Goal: Task Accomplishment & Management: Manage account settings

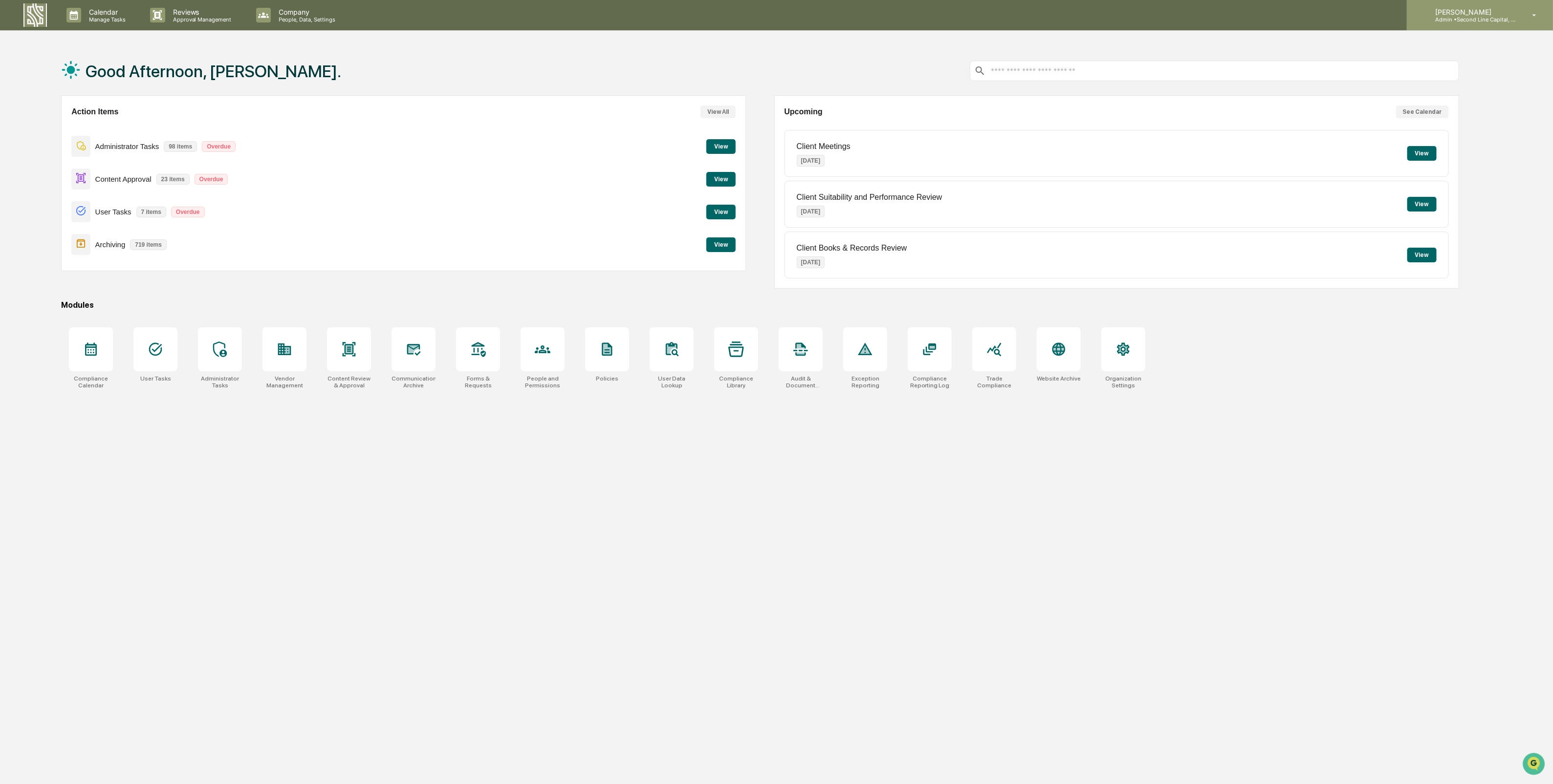
click at [1520, 15] on div "[PERSON_NAME] Admin • Second Line Capital, LLC" at bounding box center [1479, 15] width 146 height 30
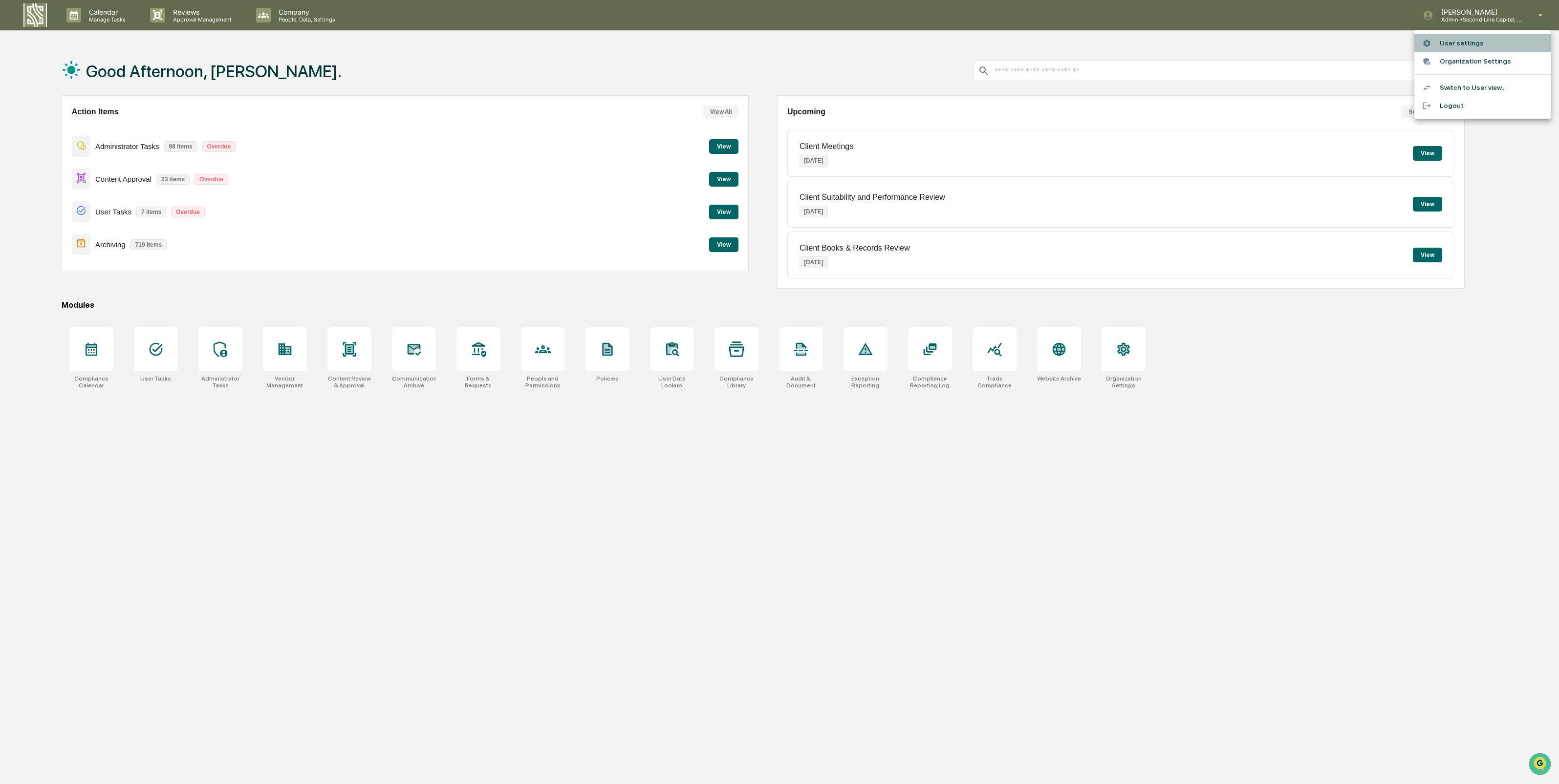
click at [1463, 46] on li "User settings" at bounding box center [1483, 42] width 137 height 18
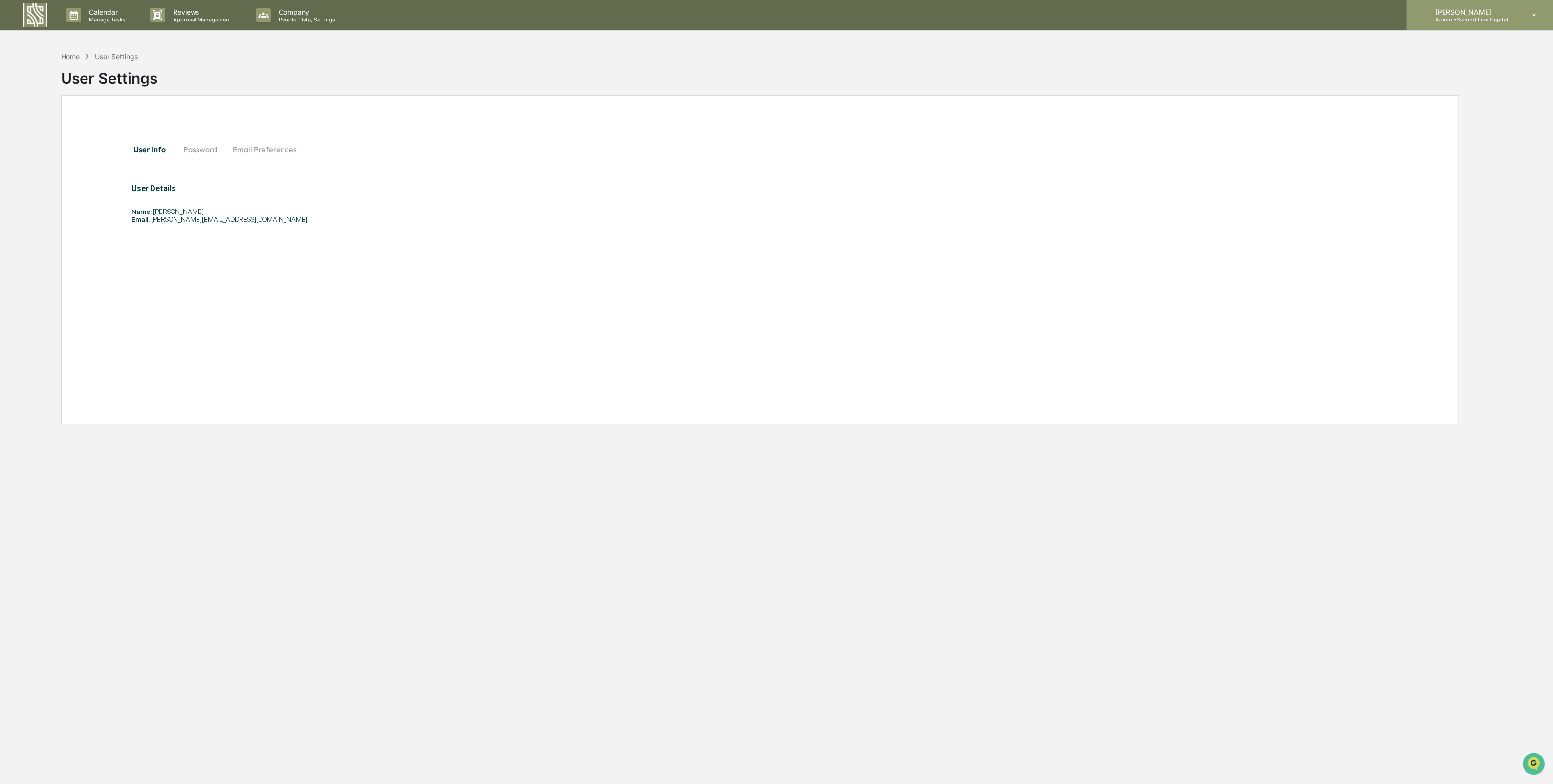
click at [1500, 18] on p "Admin • Second Line Capital, LLC" at bounding box center [1473, 19] width 91 height 7
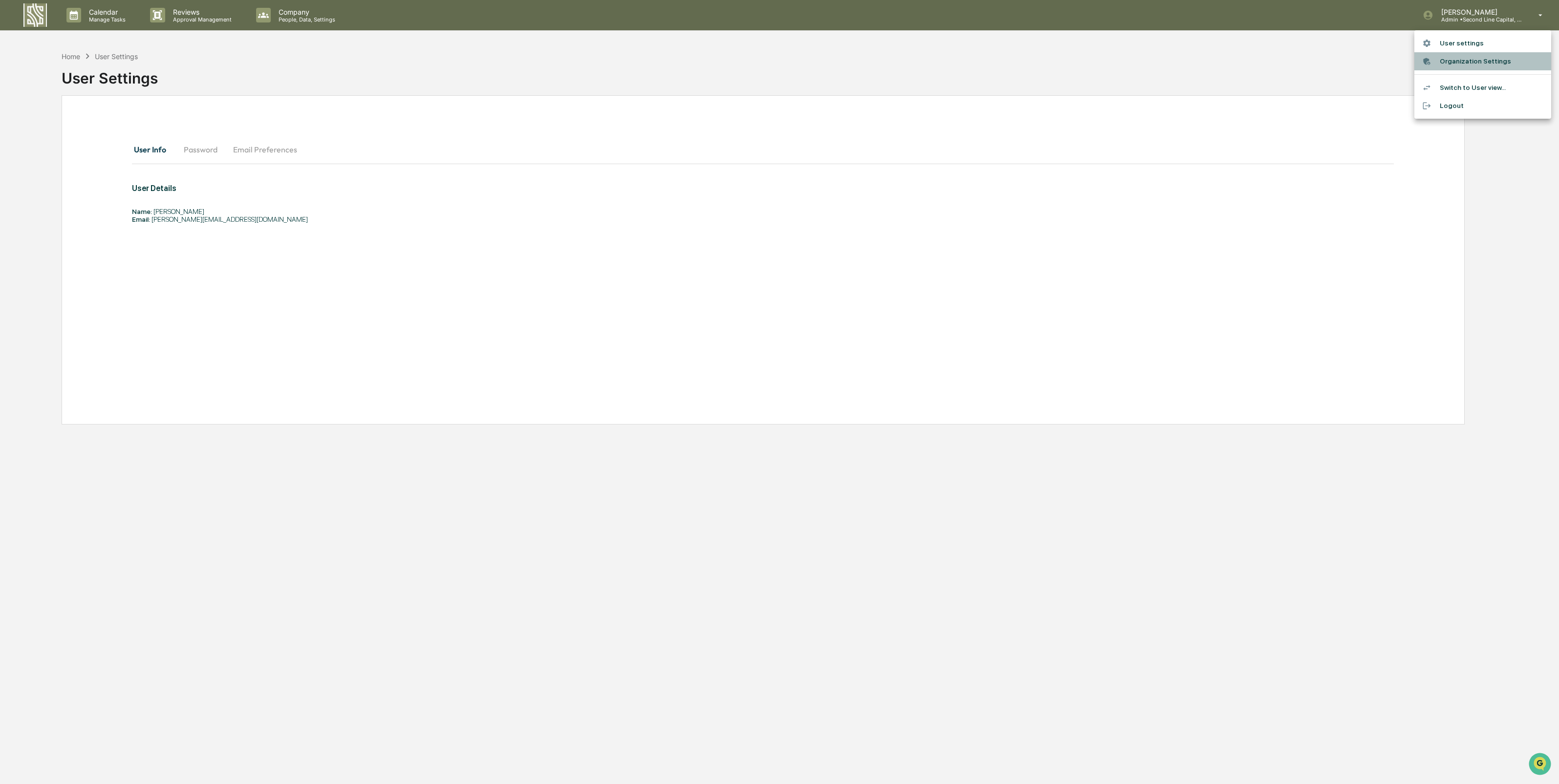
click at [1484, 61] on li "Organization Settings" at bounding box center [1483, 60] width 137 height 18
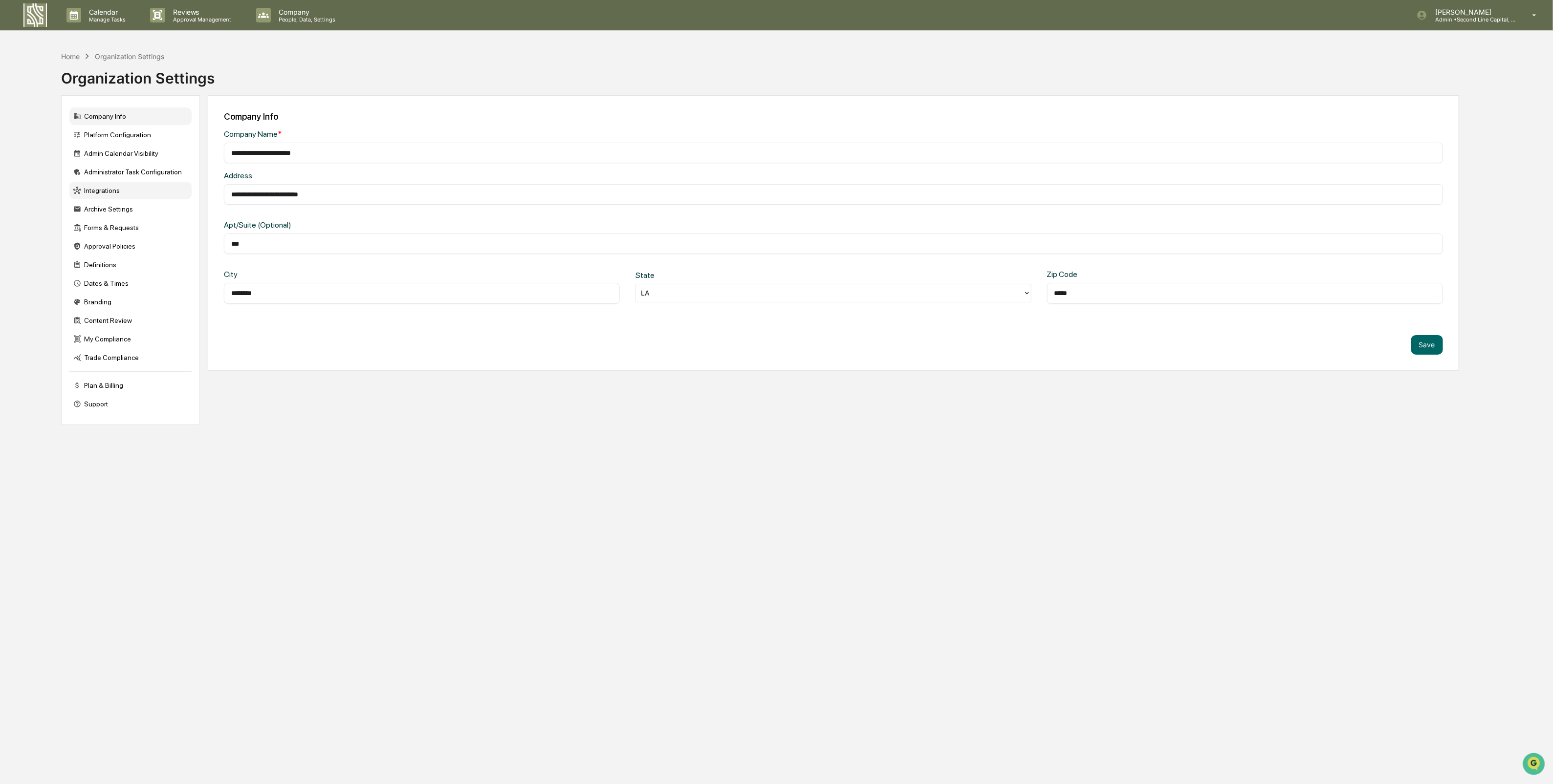
click at [97, 187] on div "Integrations" at bounding box center [130, 191] width 122 height 18
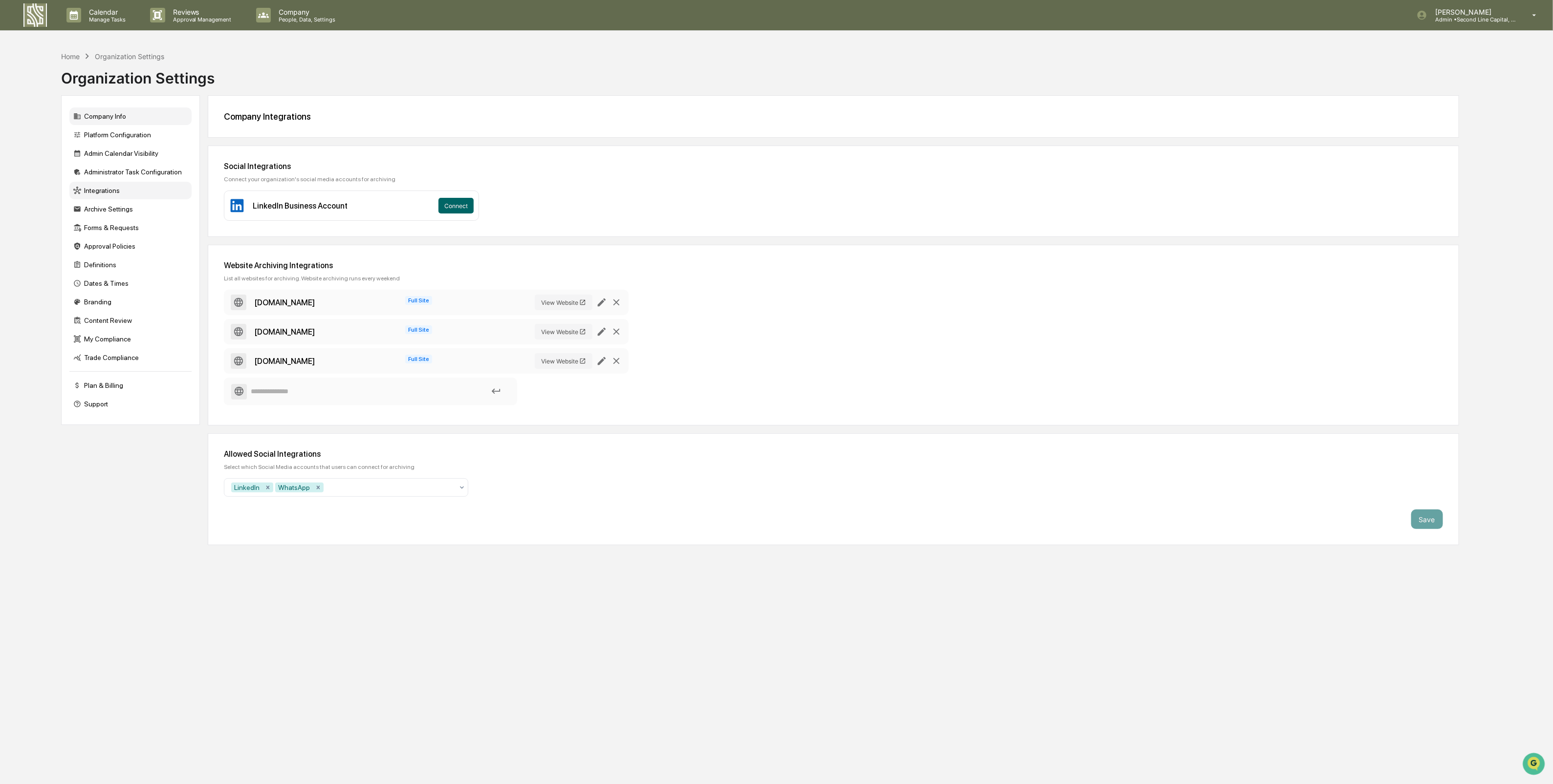
click at [111, 116] on div "Company Info" at bounding box center [130, 116] width 122 height 18
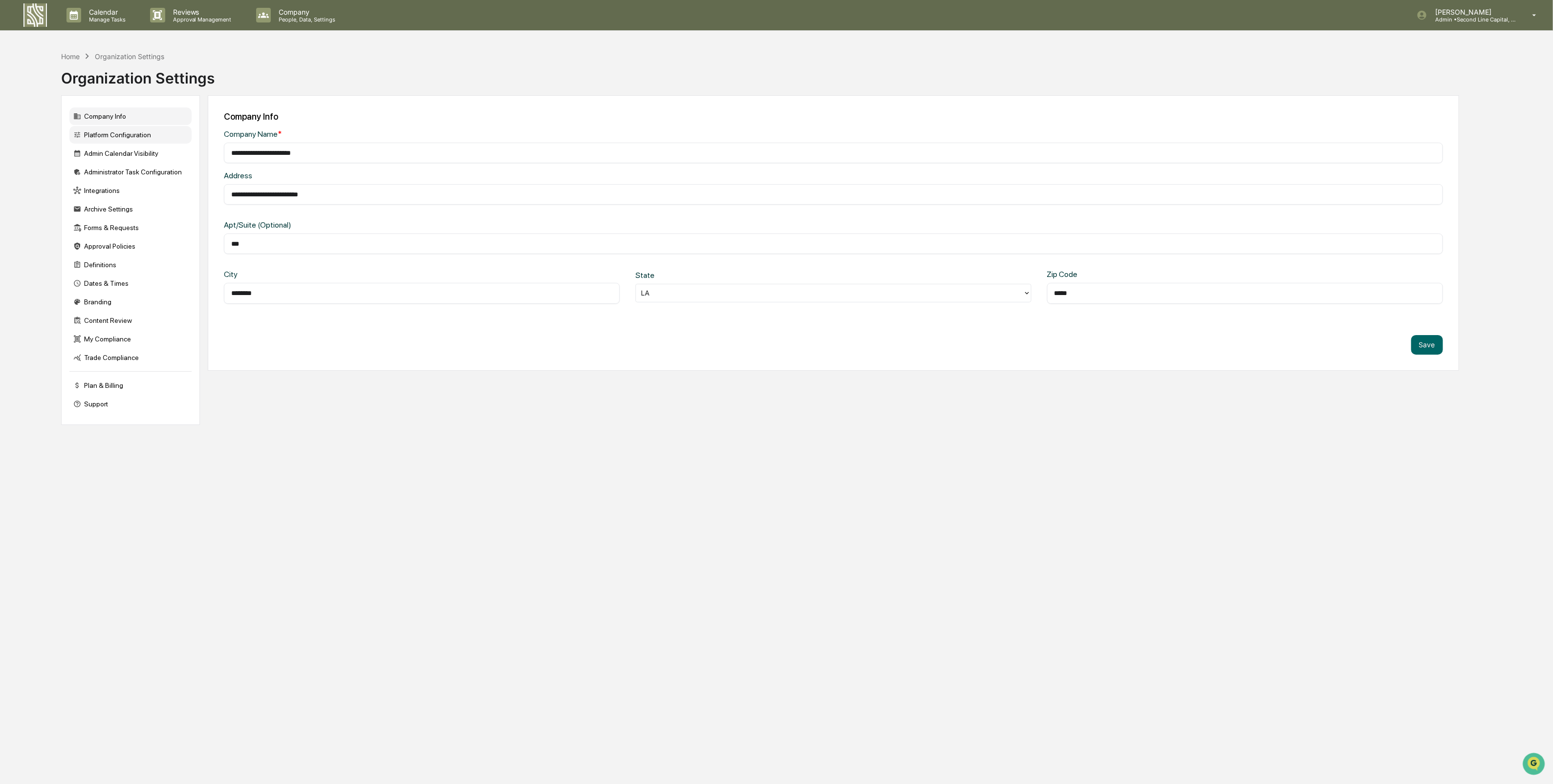
click at [111, 137] on div "Platform Configuration" at bounding box center [130, 135] width 122 height 18
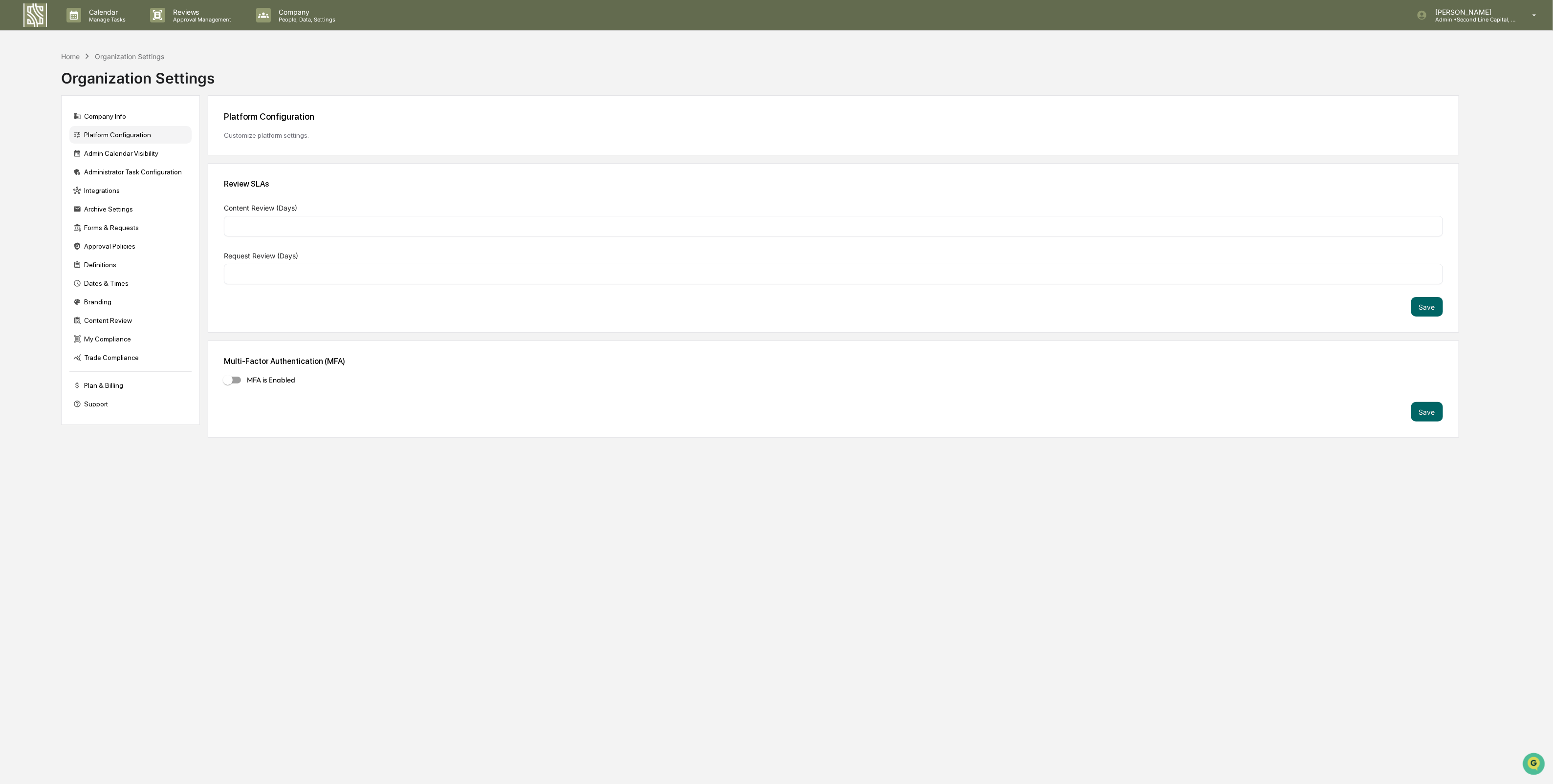
type input "*"
click at [103, 164] on div "Administrator Task Configuration" at bounding box center [130, 172] width 122 height 18
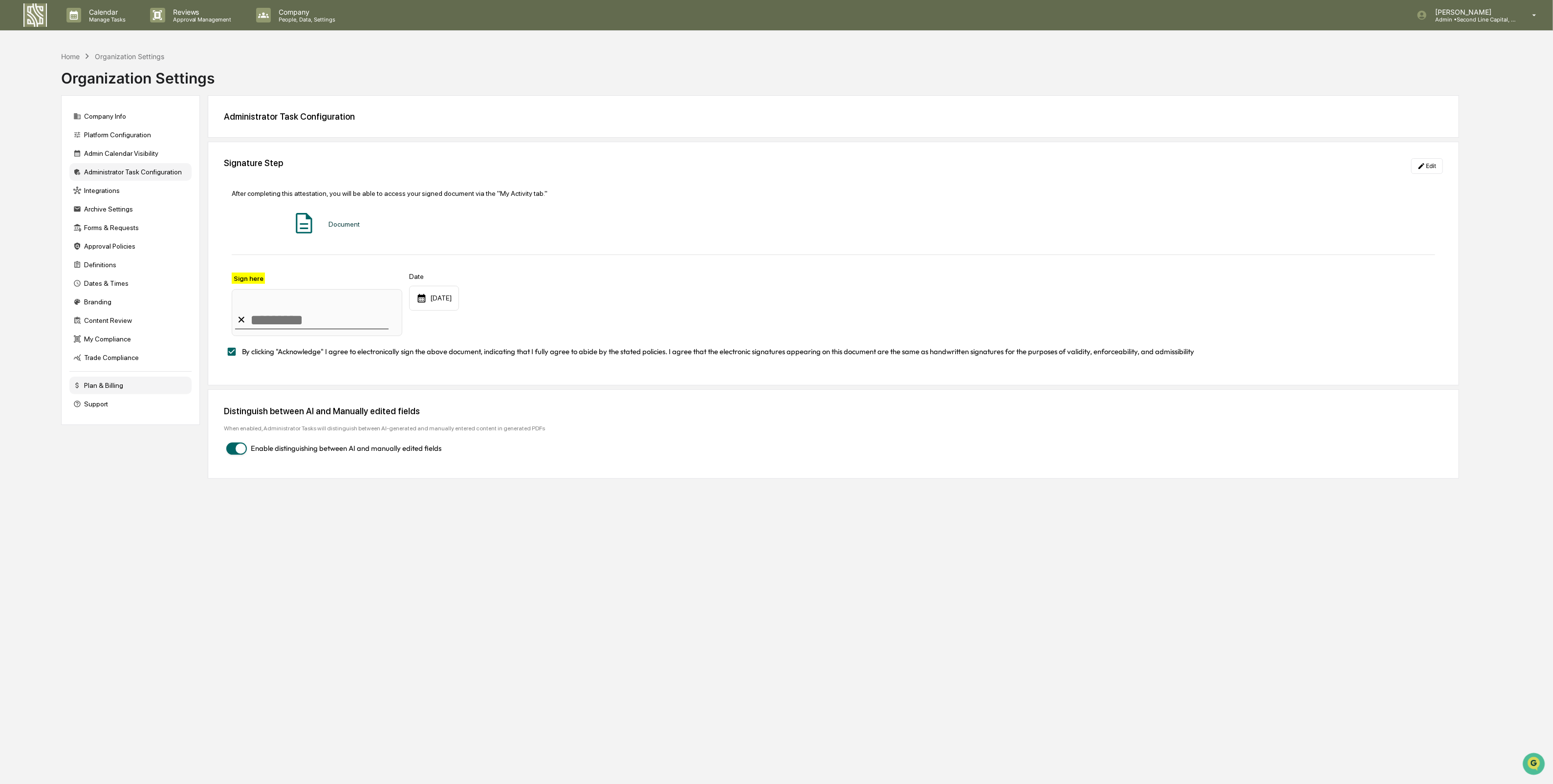
click at [112, 389] on div "Plan & Billing" at bounding box center [130, 385] width 122 height 18
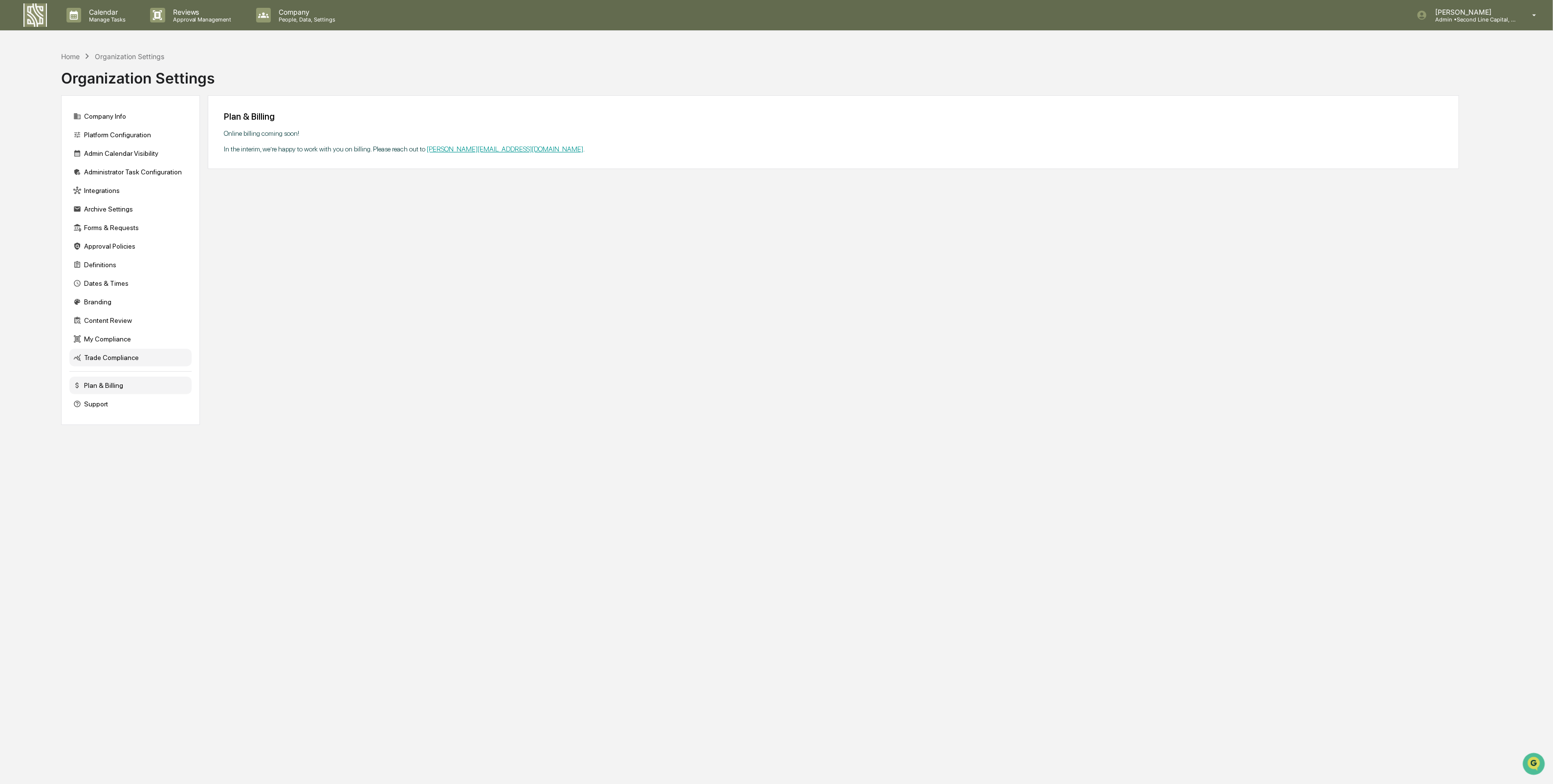
click at [117, 360] on div "Trade Compliance" at bounding box center [130, 358] width 122 height 18
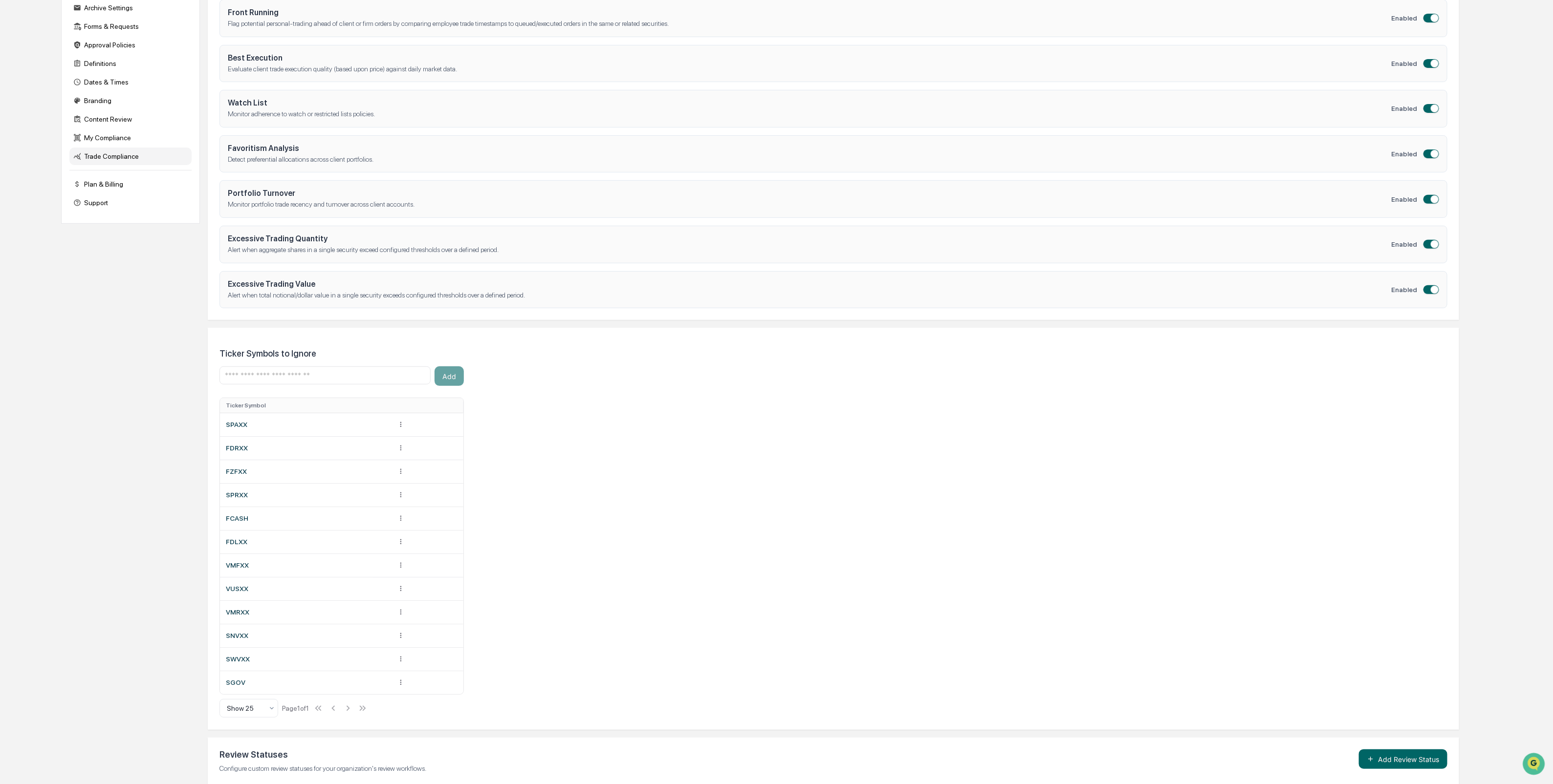
scroll to position [293, 0]
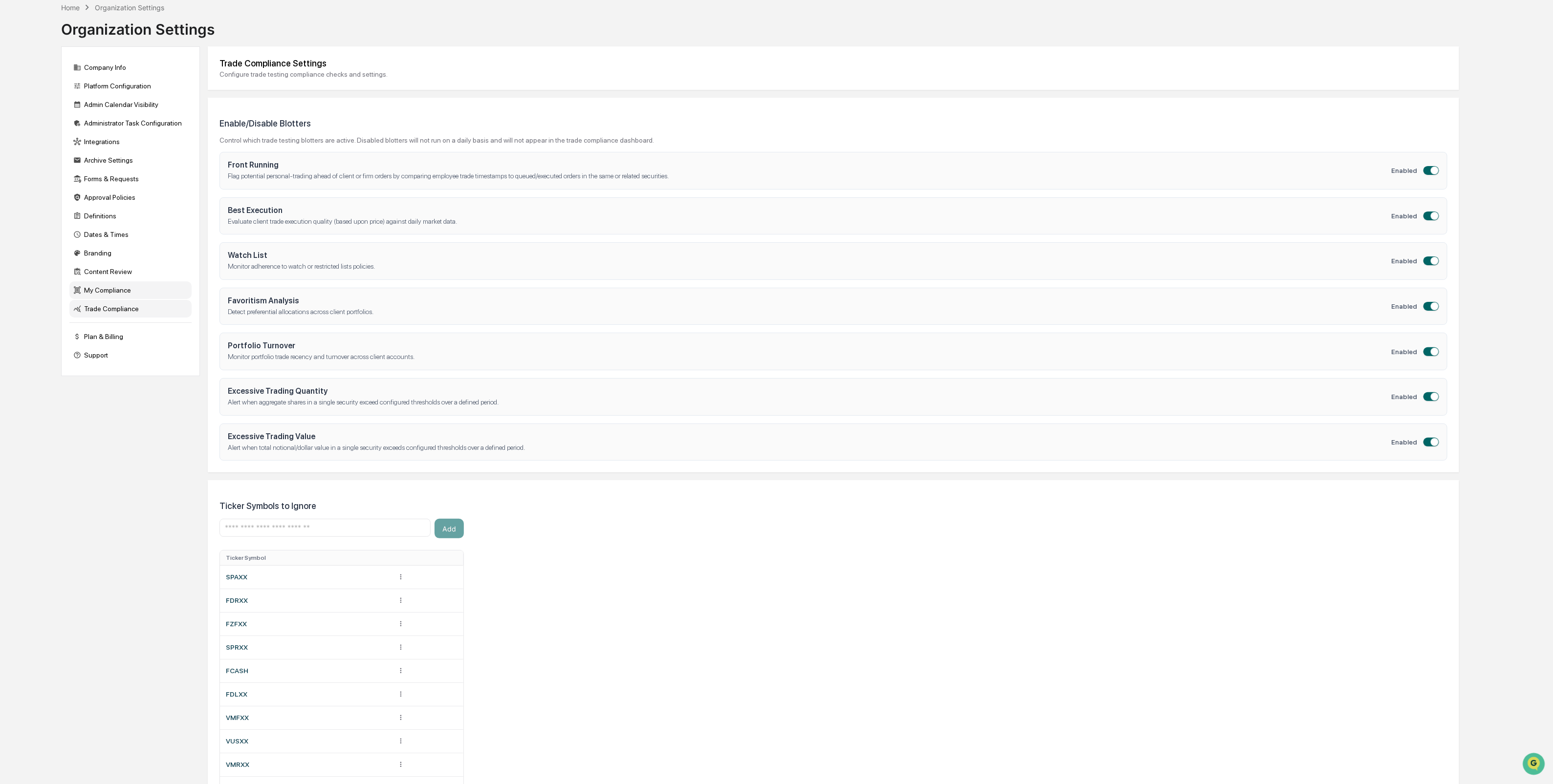
click at [97, 294] on div "My Compliance" at bounding box center [130, 290] width 122 height 18
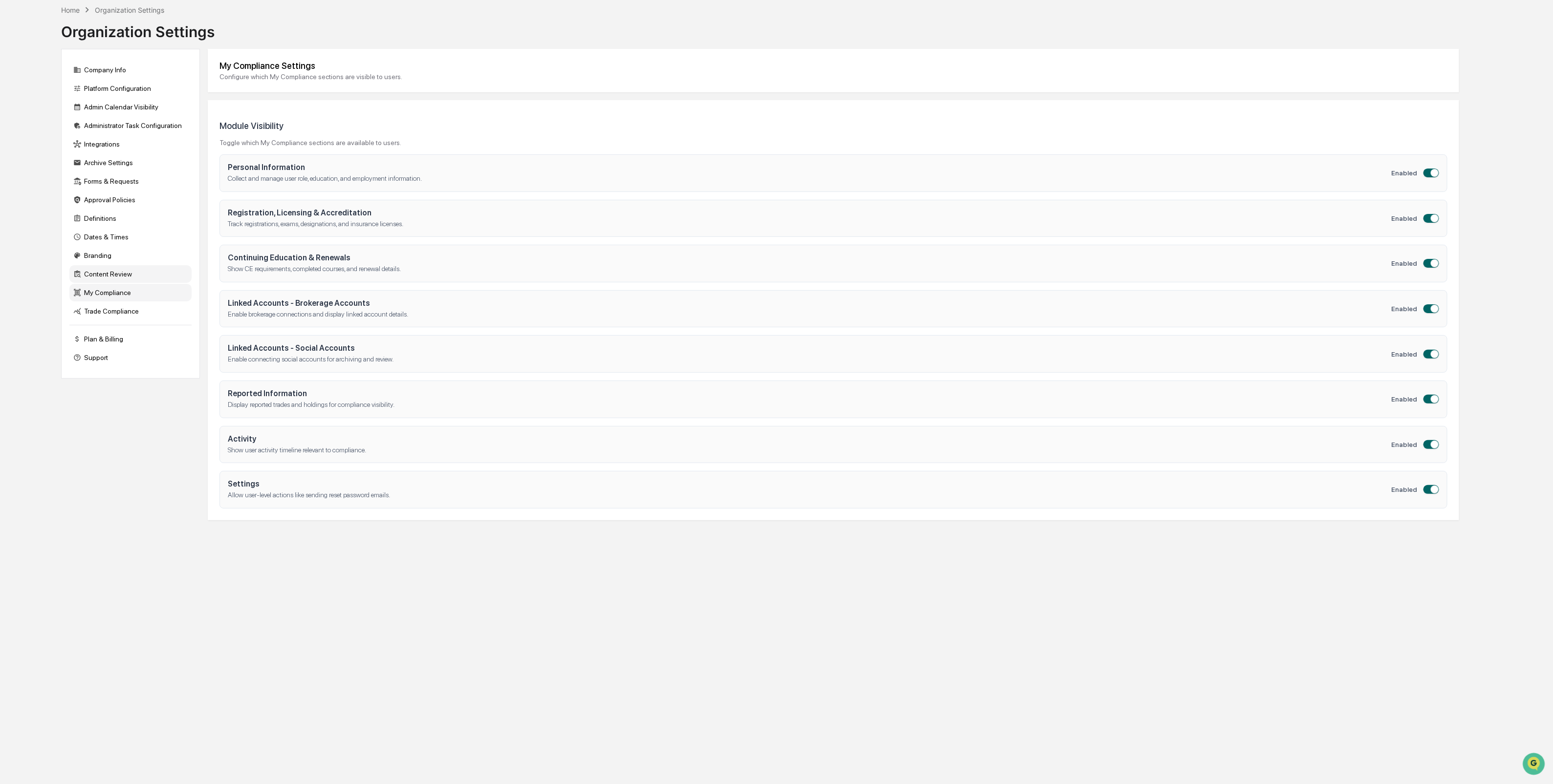
click at [121, 278] on div "Content Review" at bounding box center [130, 274] width 122 height 18
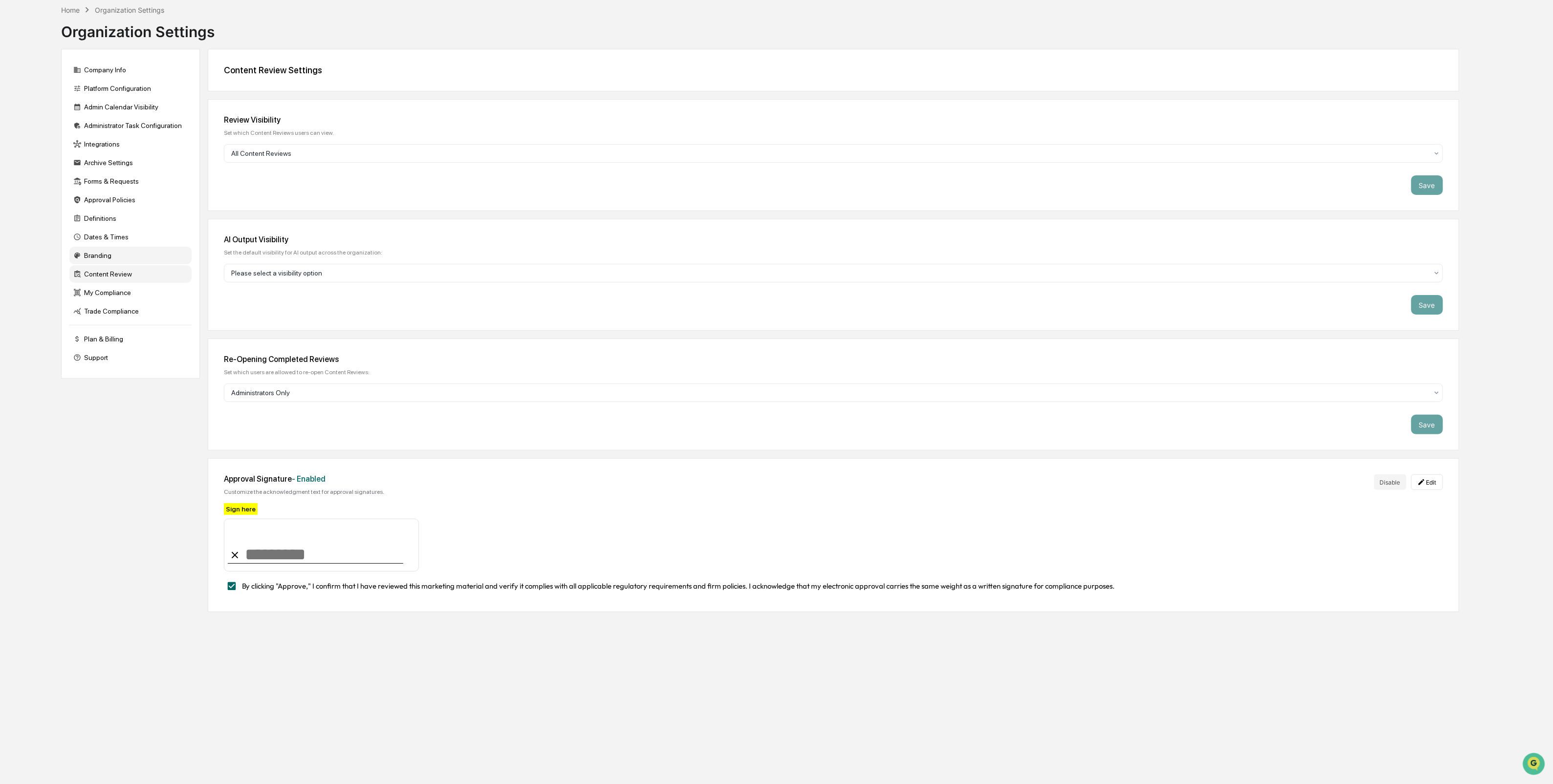
click at [129, 256] on div "Branding" at bounding box center [130, 256] width 122 height 18
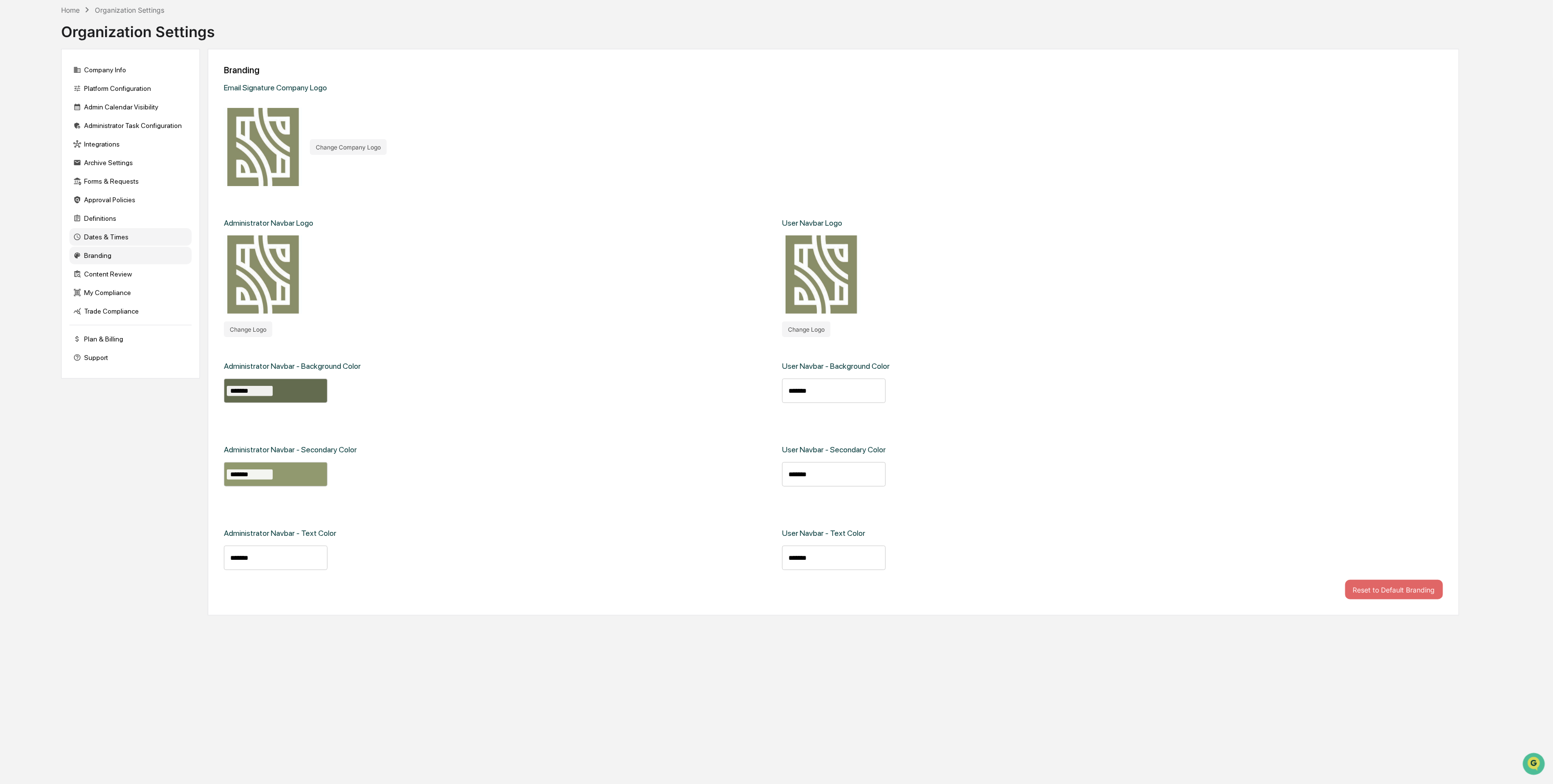
click at [129, 243] on div "Dates & Times" at bounding box center [130, 237] width 122 height 18
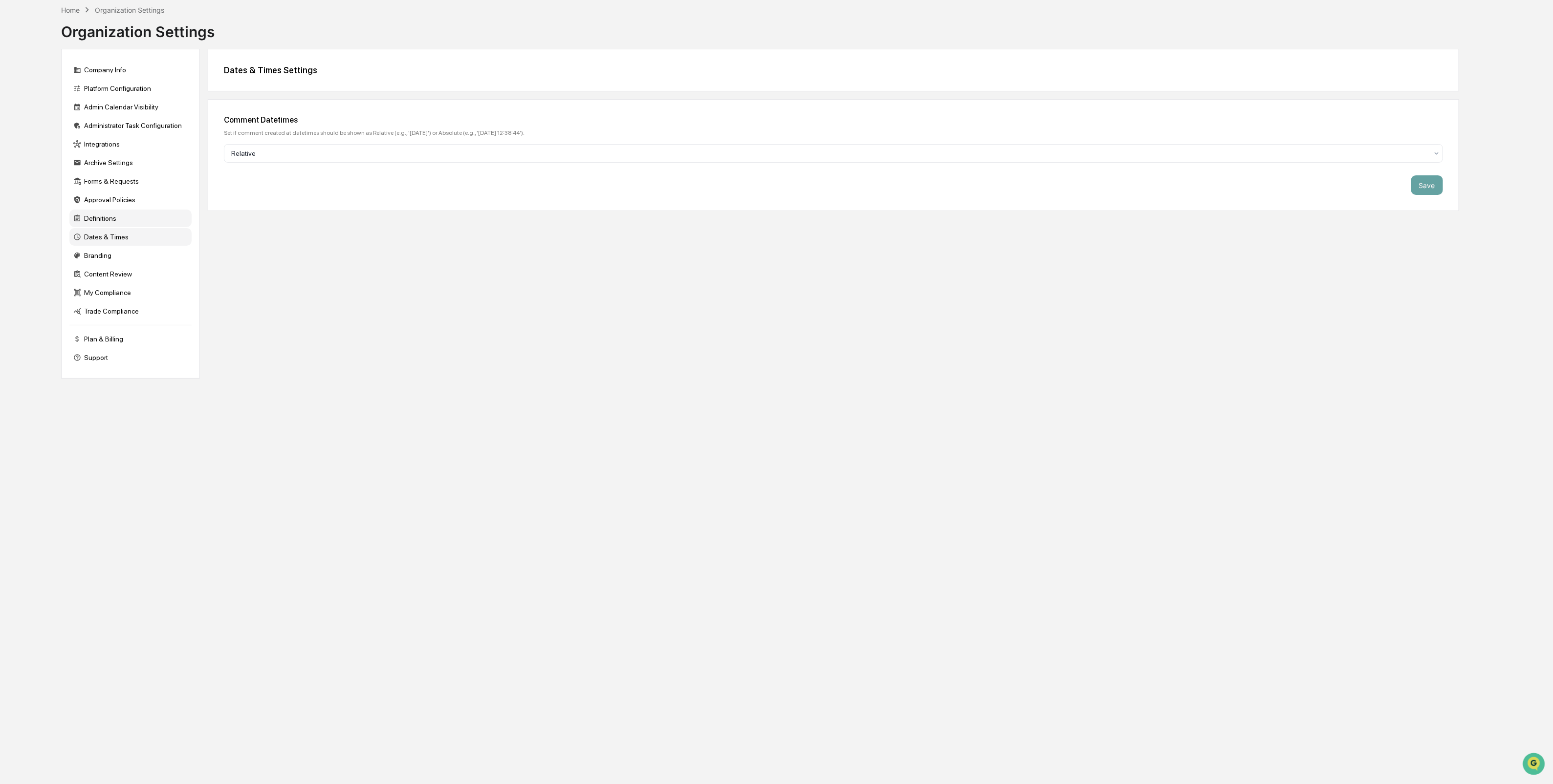
click at [127, 216] on div "Definitions" at bounding box center [130, 218] width 122 height 18
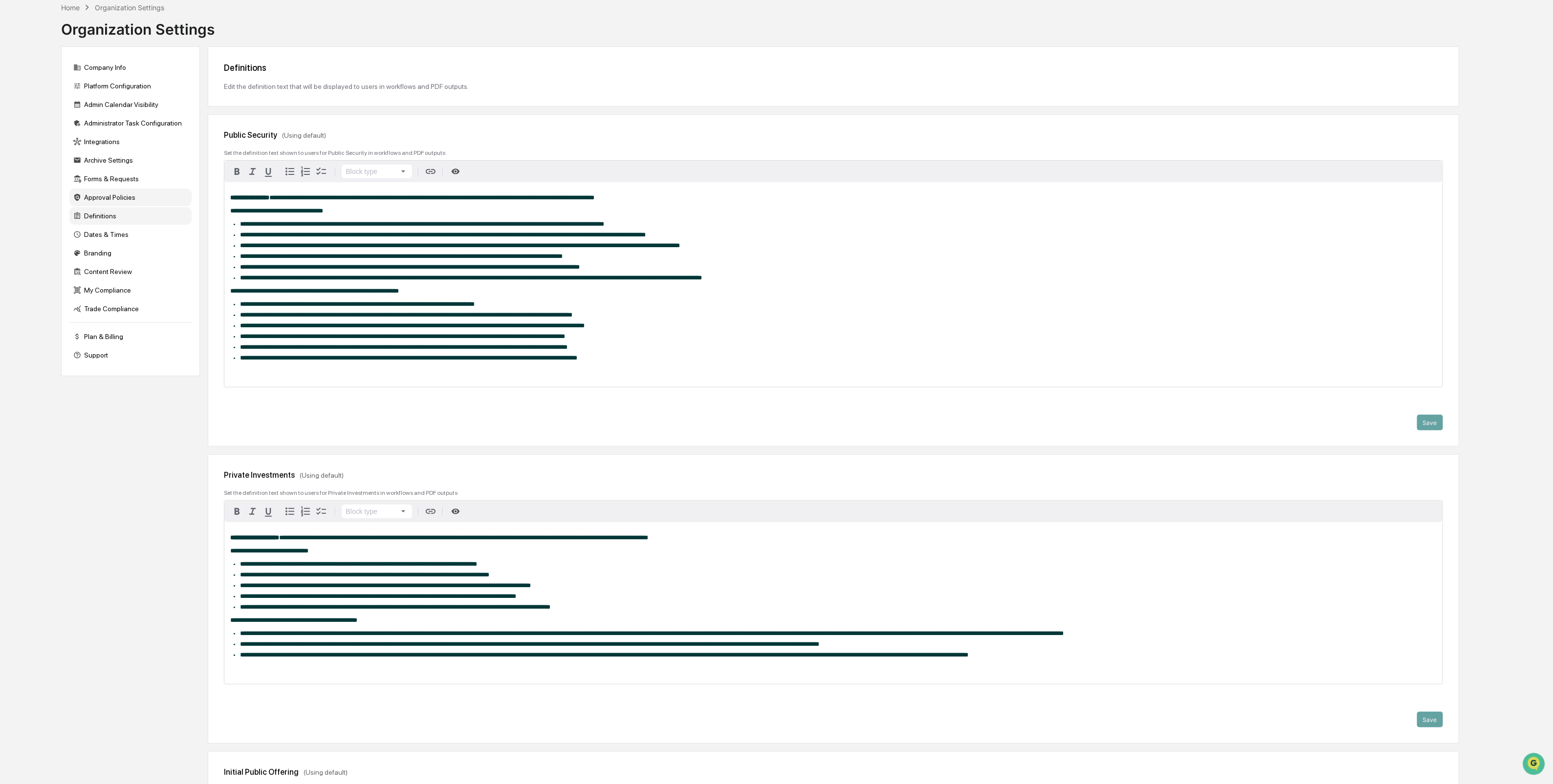
click at [122, 201] on div "Approval Policies" at bounding box center [130, 197] width 122 height 18
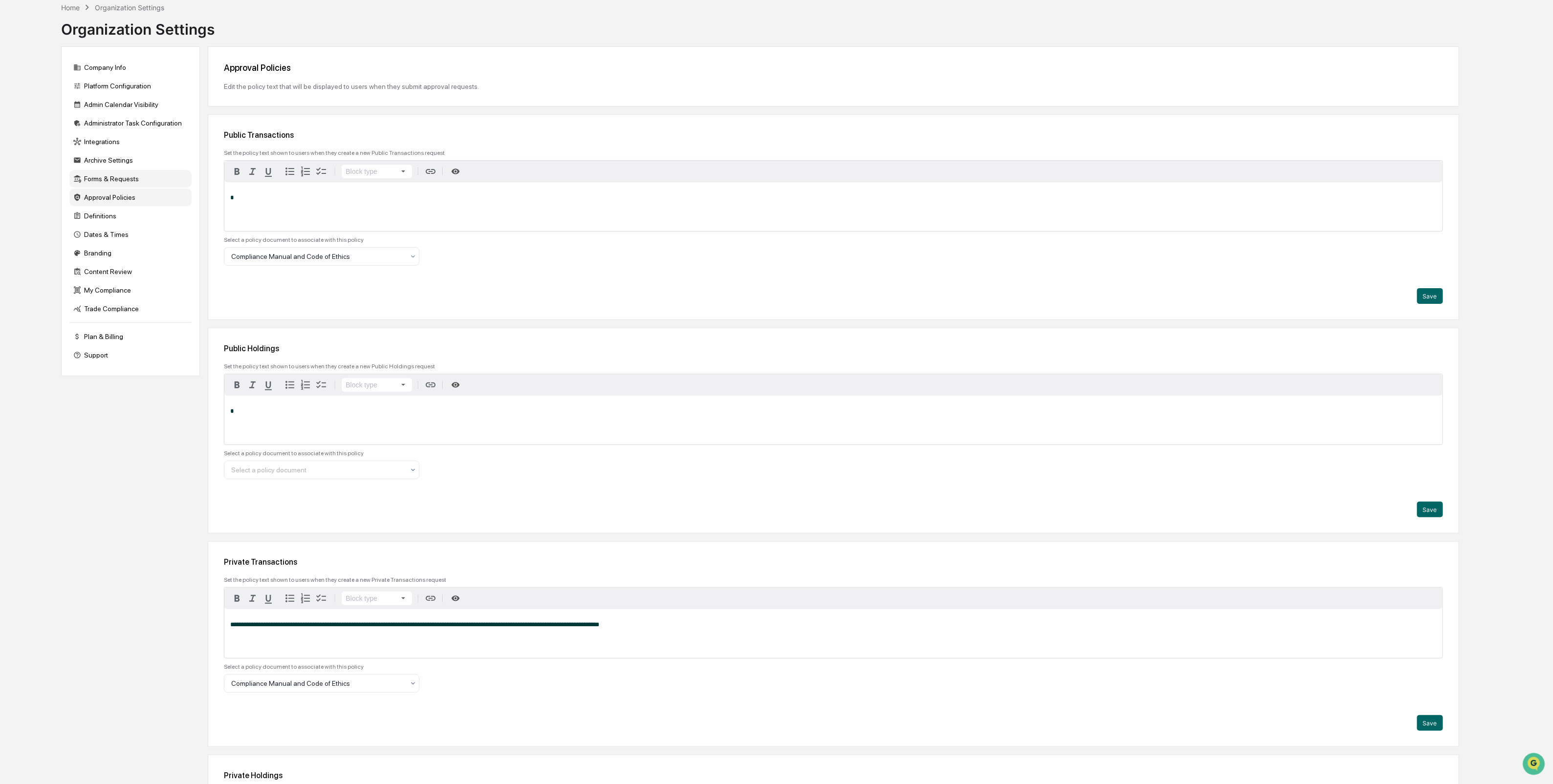
click at [126, 182] on div "Forms & Requests" at bounding box center [130, 178] width 122 height 18
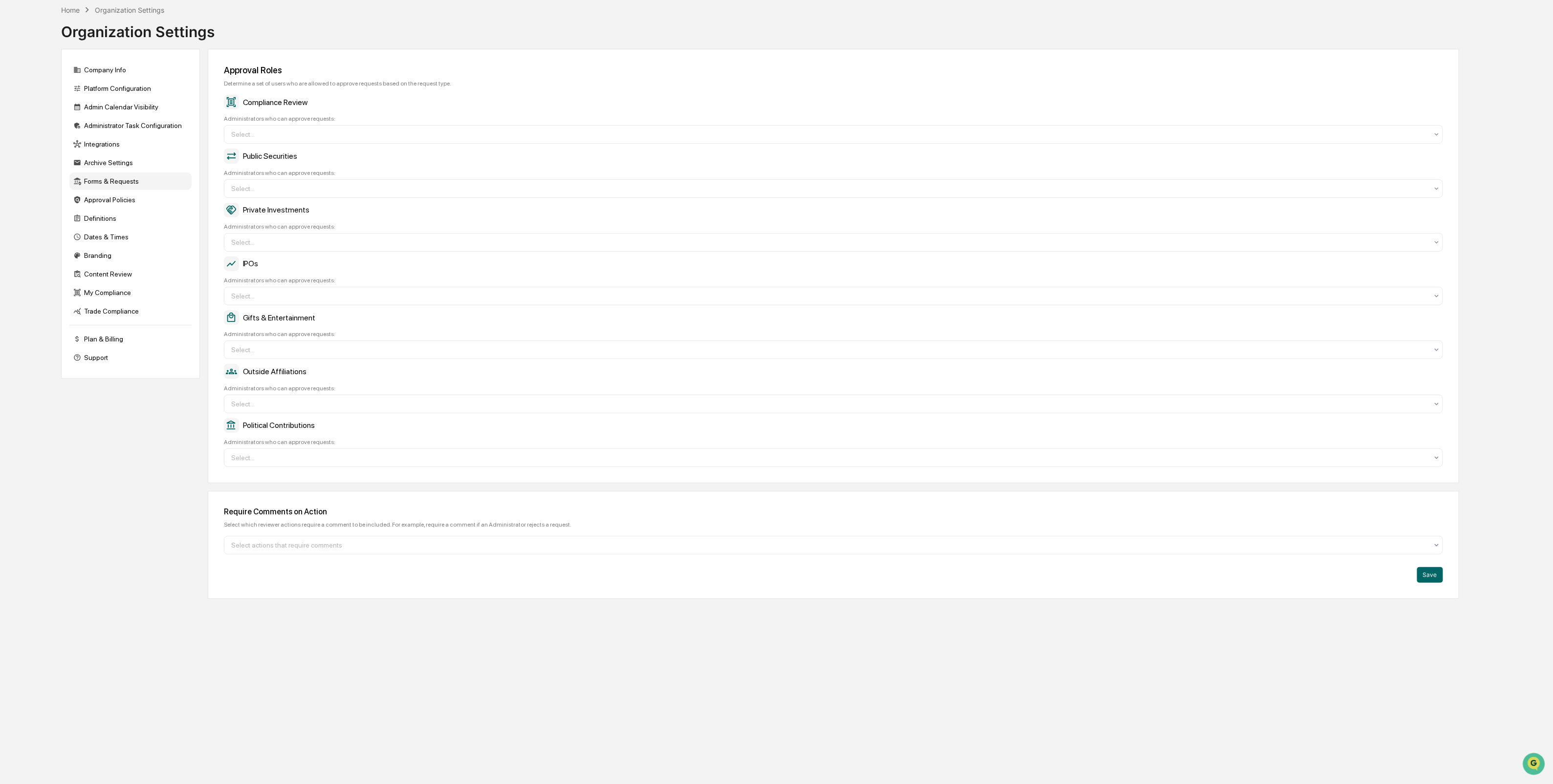
scroll to position [46, 0]
click at [120, 164] on div "Archive Settings" at bounding box center [130, 162] width 122 height 18
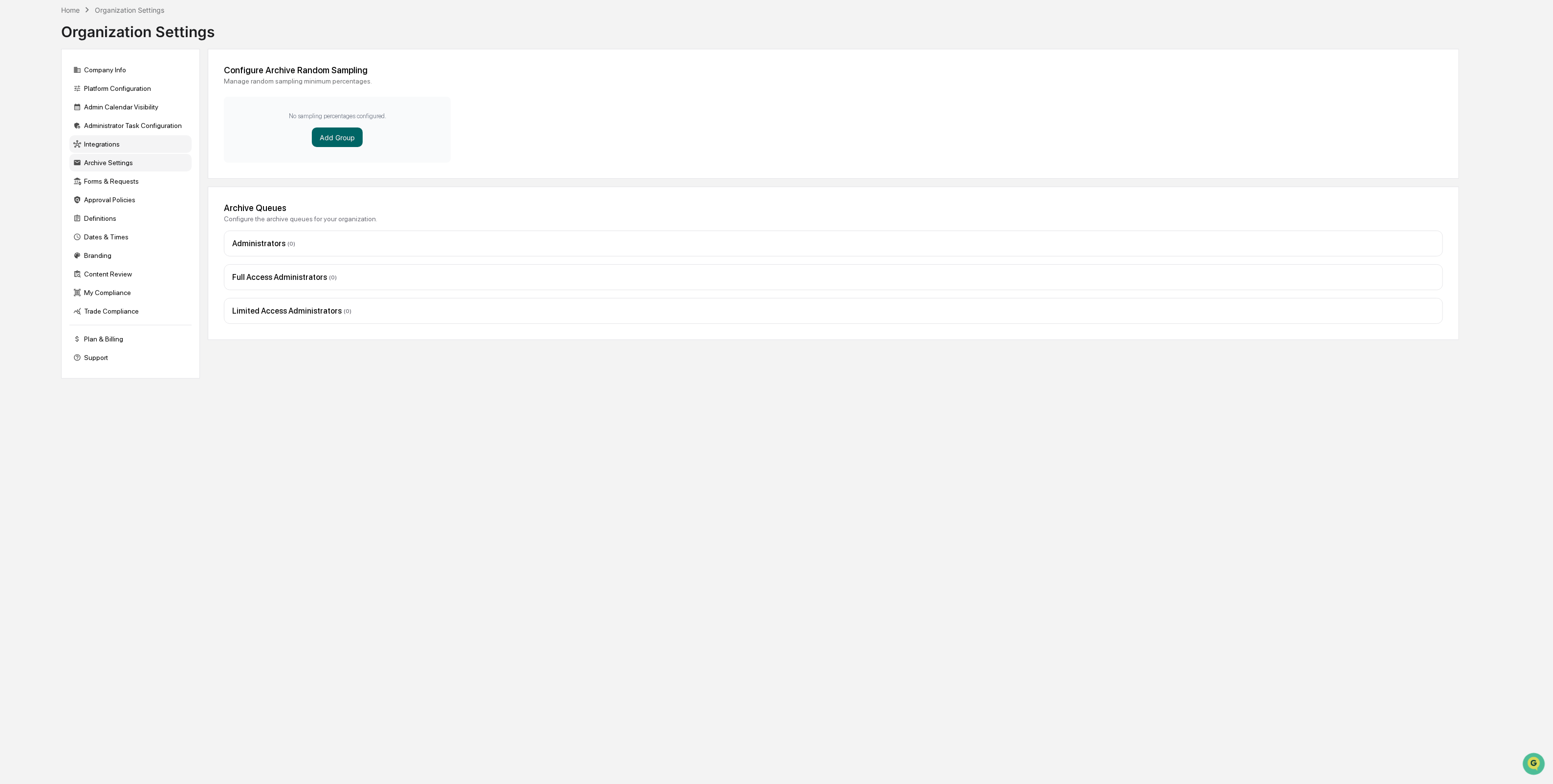
click at [104, 149] on div "Integrations" at bounding box center [130, 143] width 122 height 18
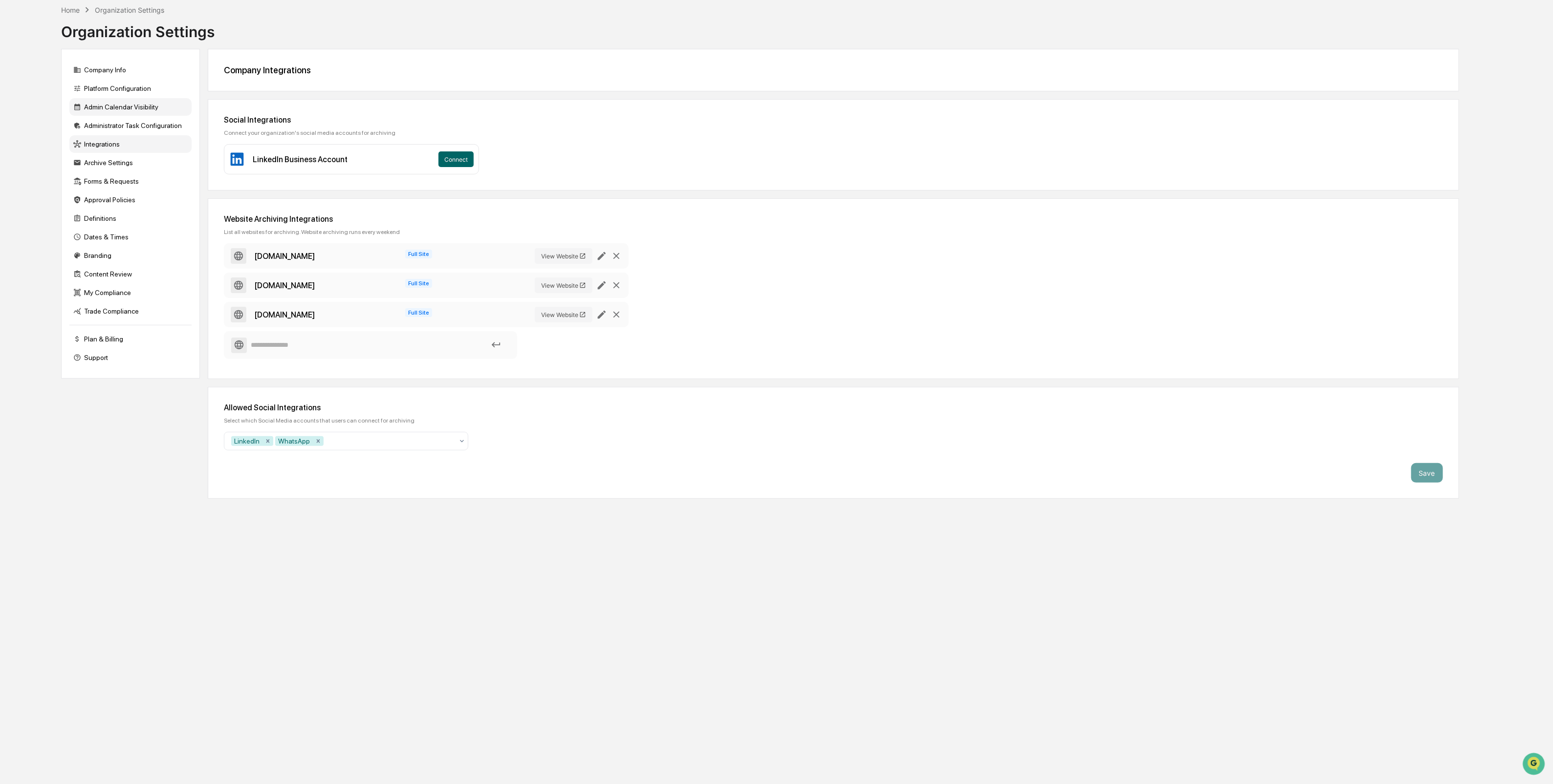
click at [115, 114] on div "Admin Calendar Visibility" at bounding box center [130, 107] width 122 height 18
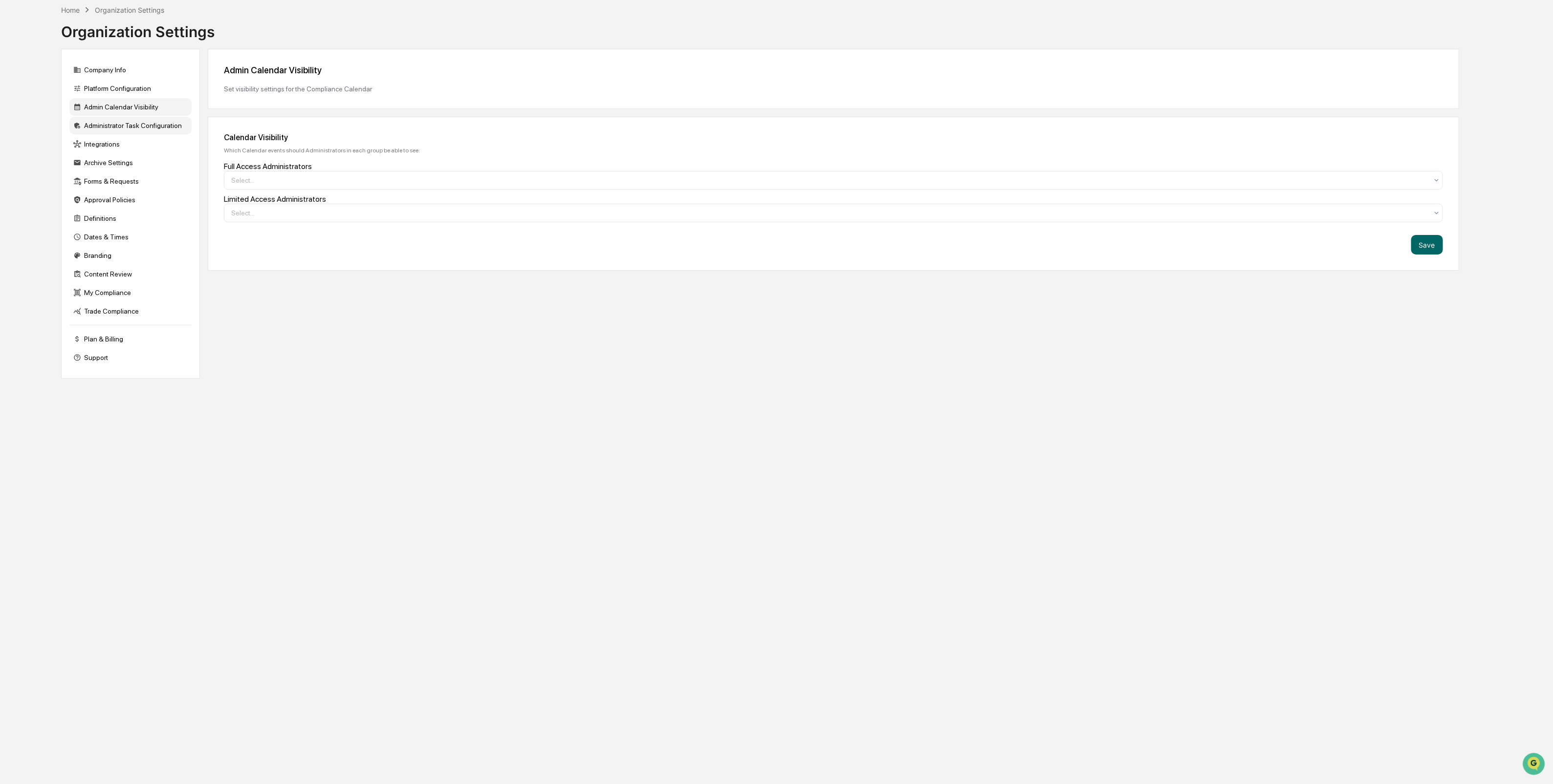
click at [120, 127] on div "Administrator Task Configuration" at bounding box center [130, 125] width 122 height 18
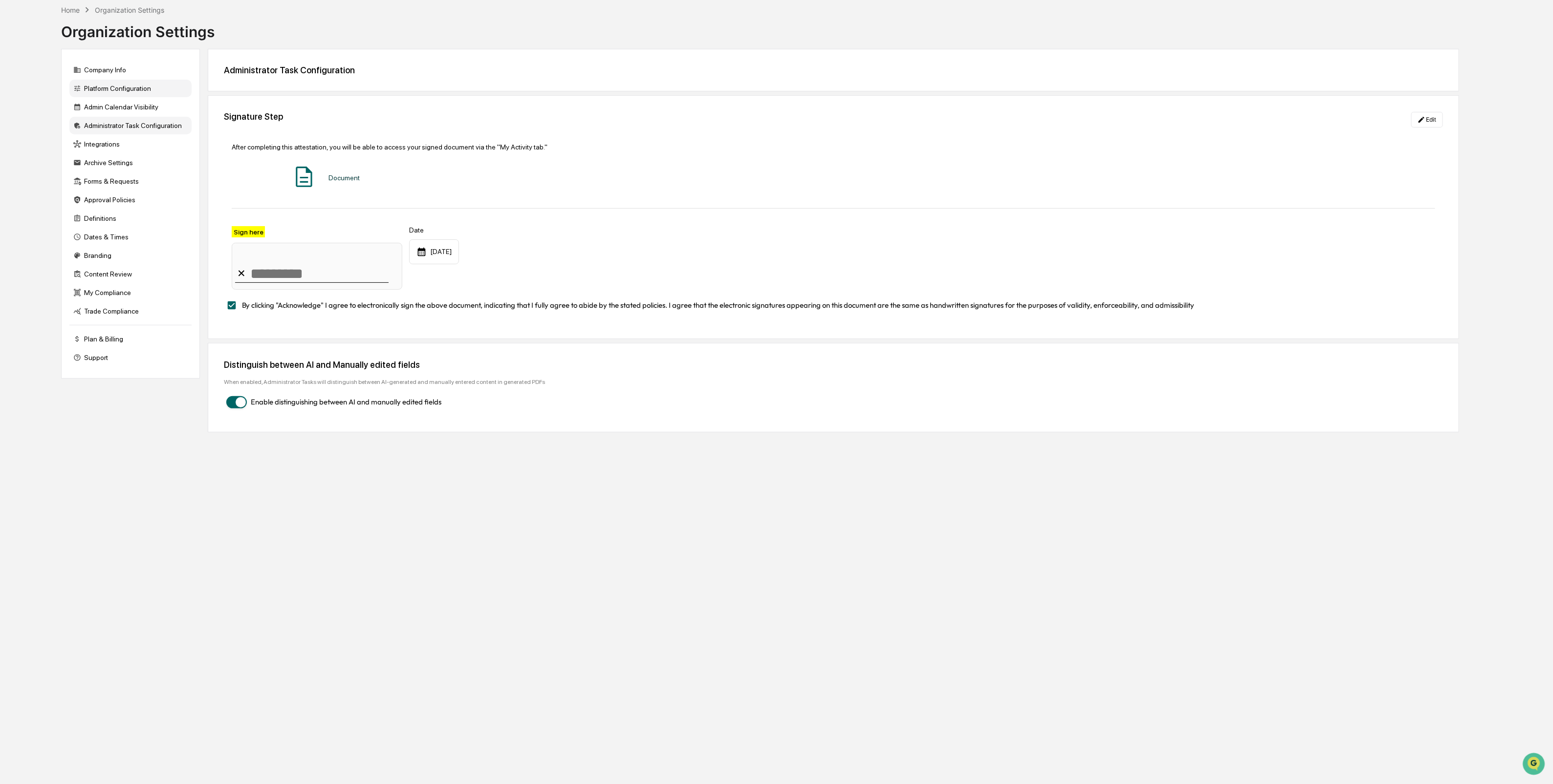
click at [125, 92] on div "Platform Configuration" at bounding box center [130, 88] width 122 height 18
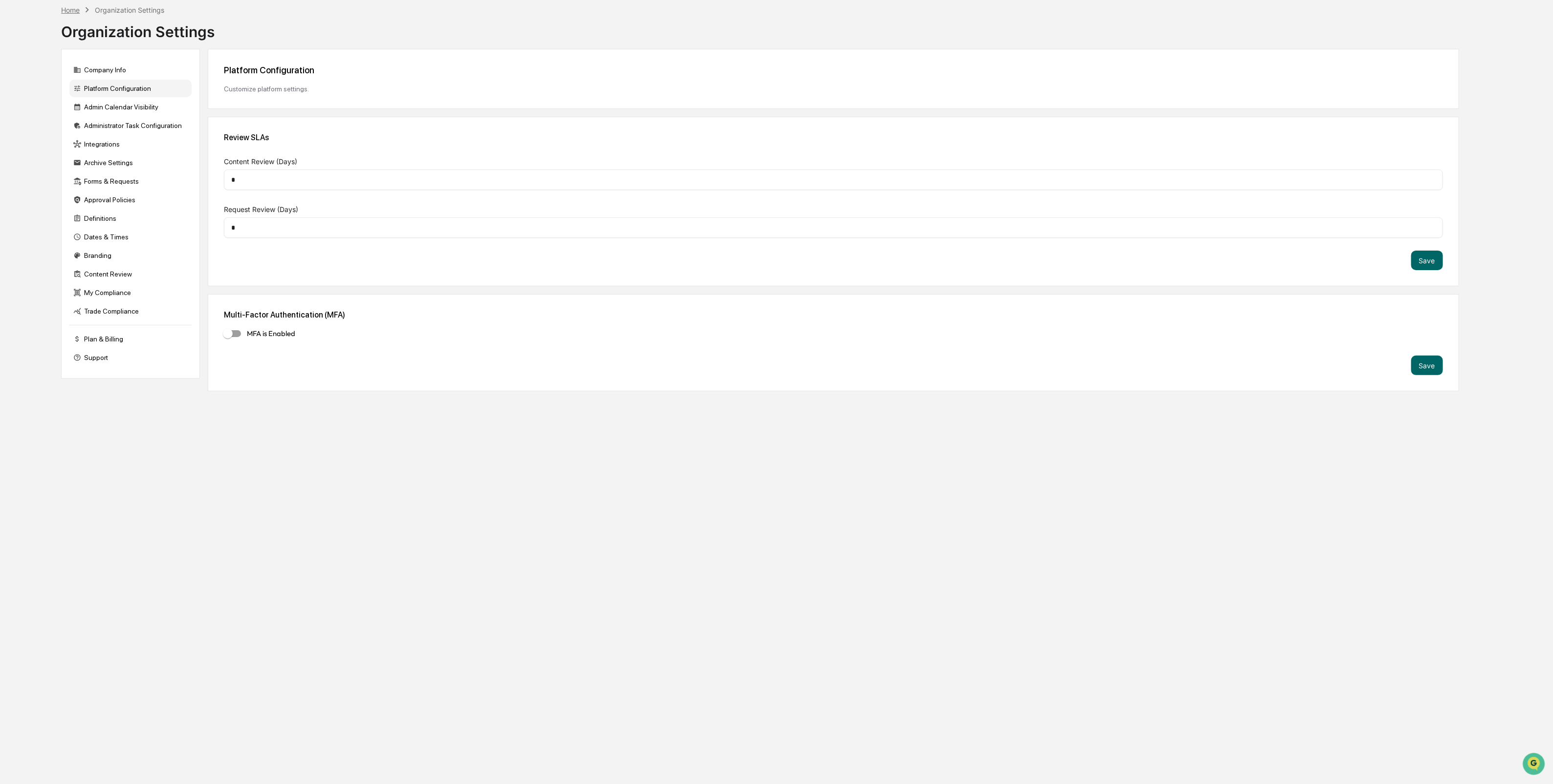
click at [71, 8] on div "Home" at bounding box center [71, 9] width 19 height 8
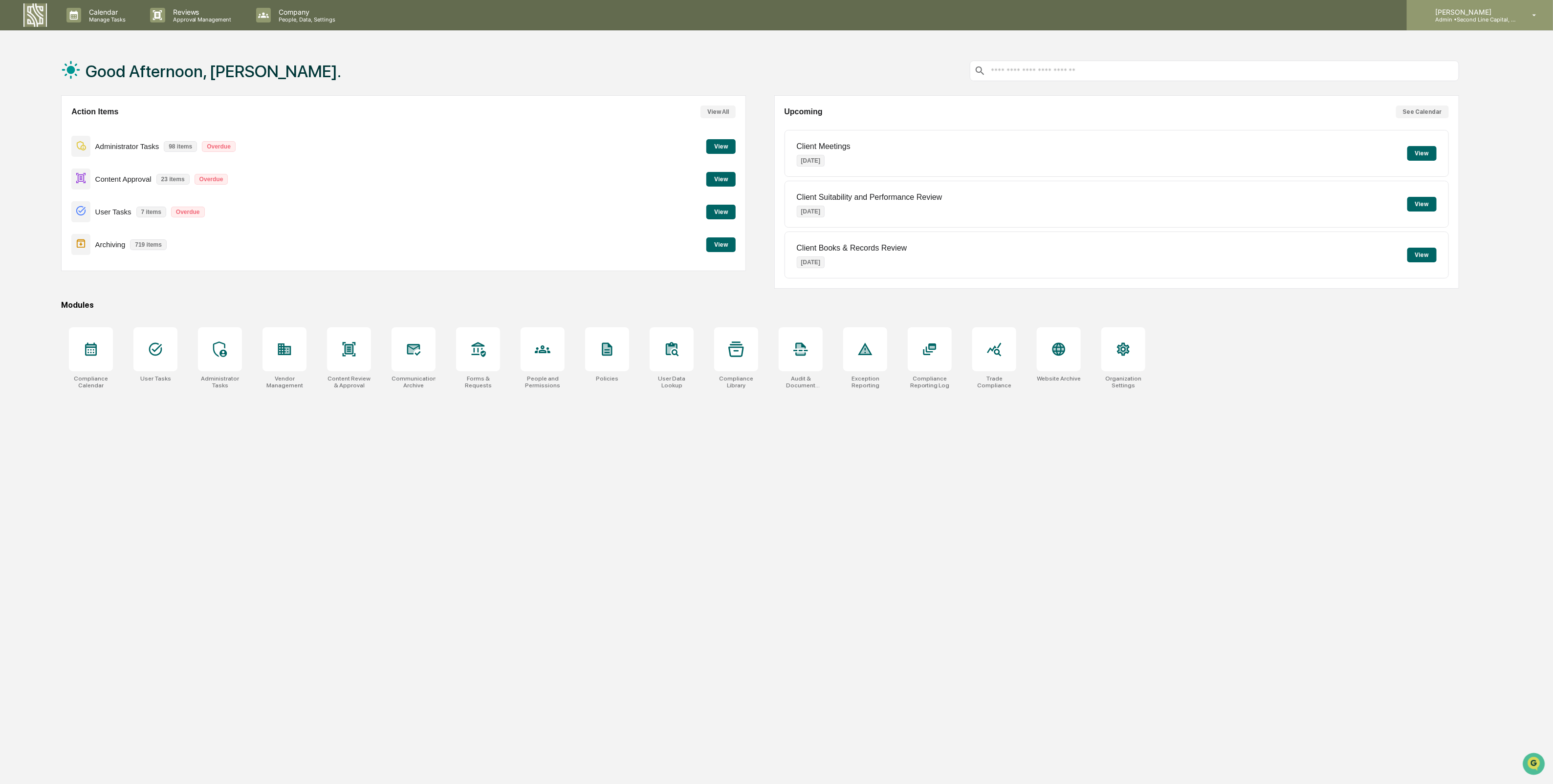
click at [1520, 17] on div "[PERSON_NAME] Admin • Second Line Capital, LLC" at bounding box center [1479, 15] width 146 height 30
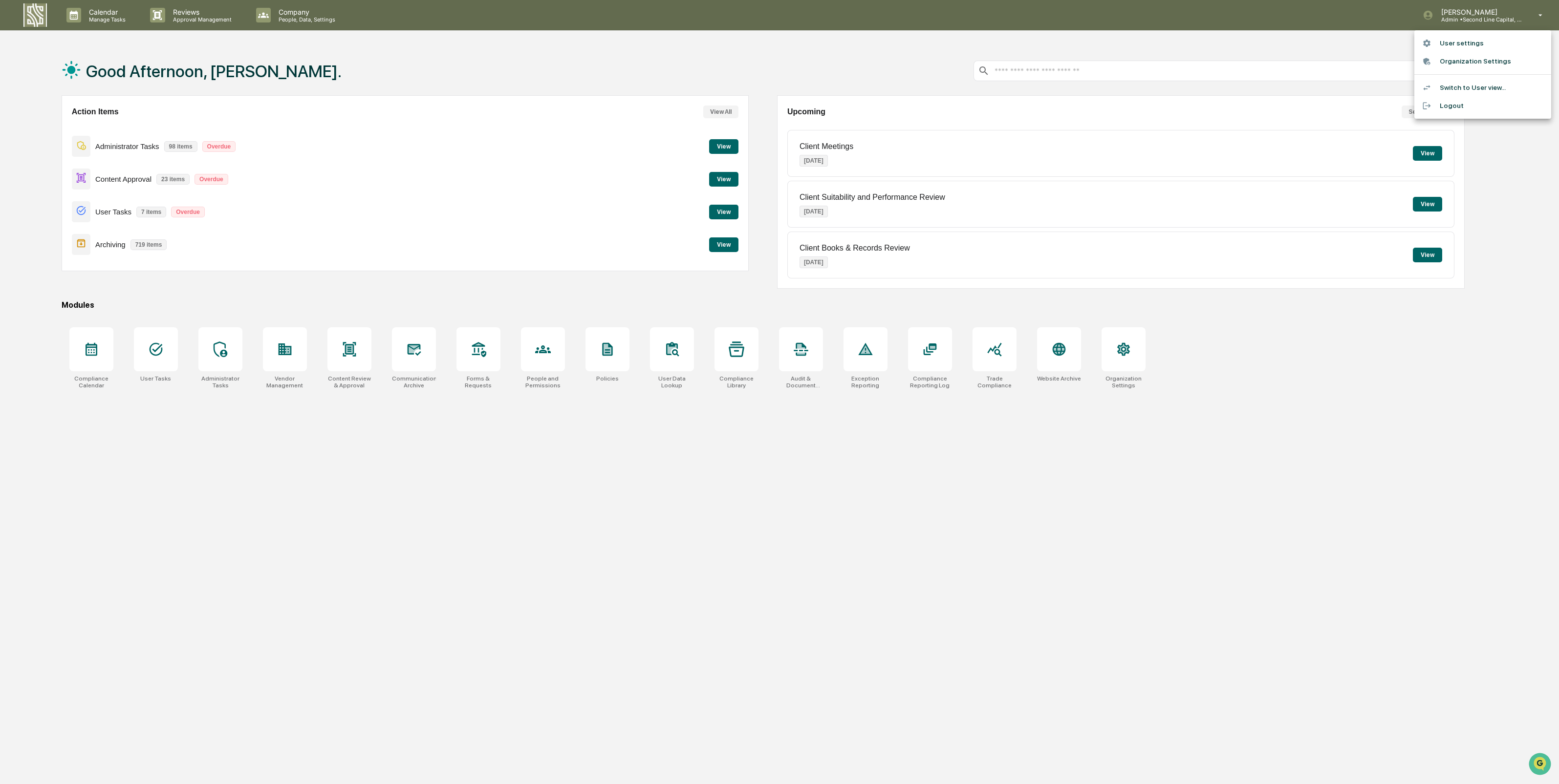
click at [287, 17] on div at bounding box center [780, 392] width 1559 height 784
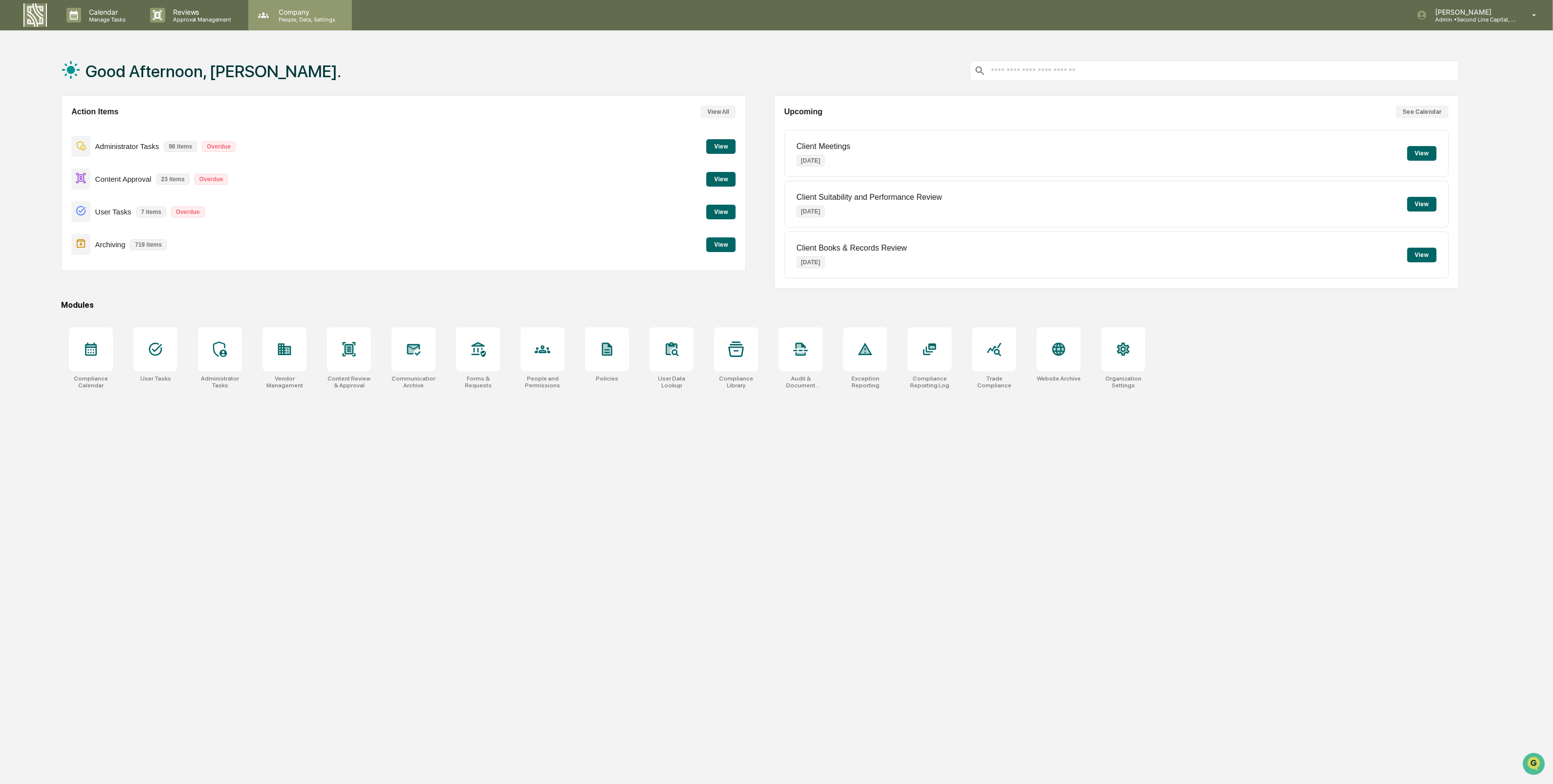
click at [273, 21] on p "People, Data, Settings" at bounding box center [306, 19] width 70 height 7
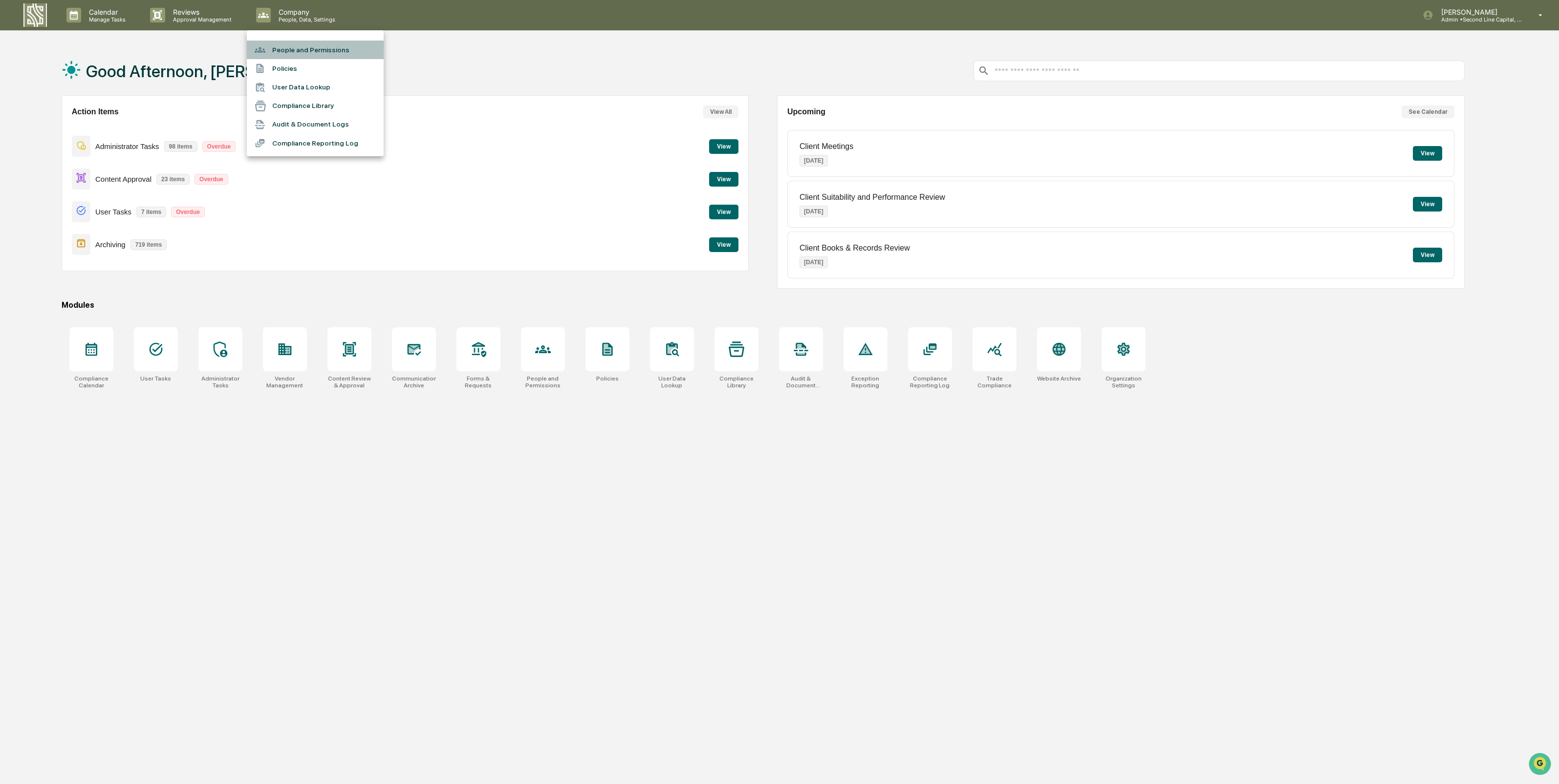
click at [300, 52] on li "People and Permissions" at bounding box center [315, 50] width 137 height 19
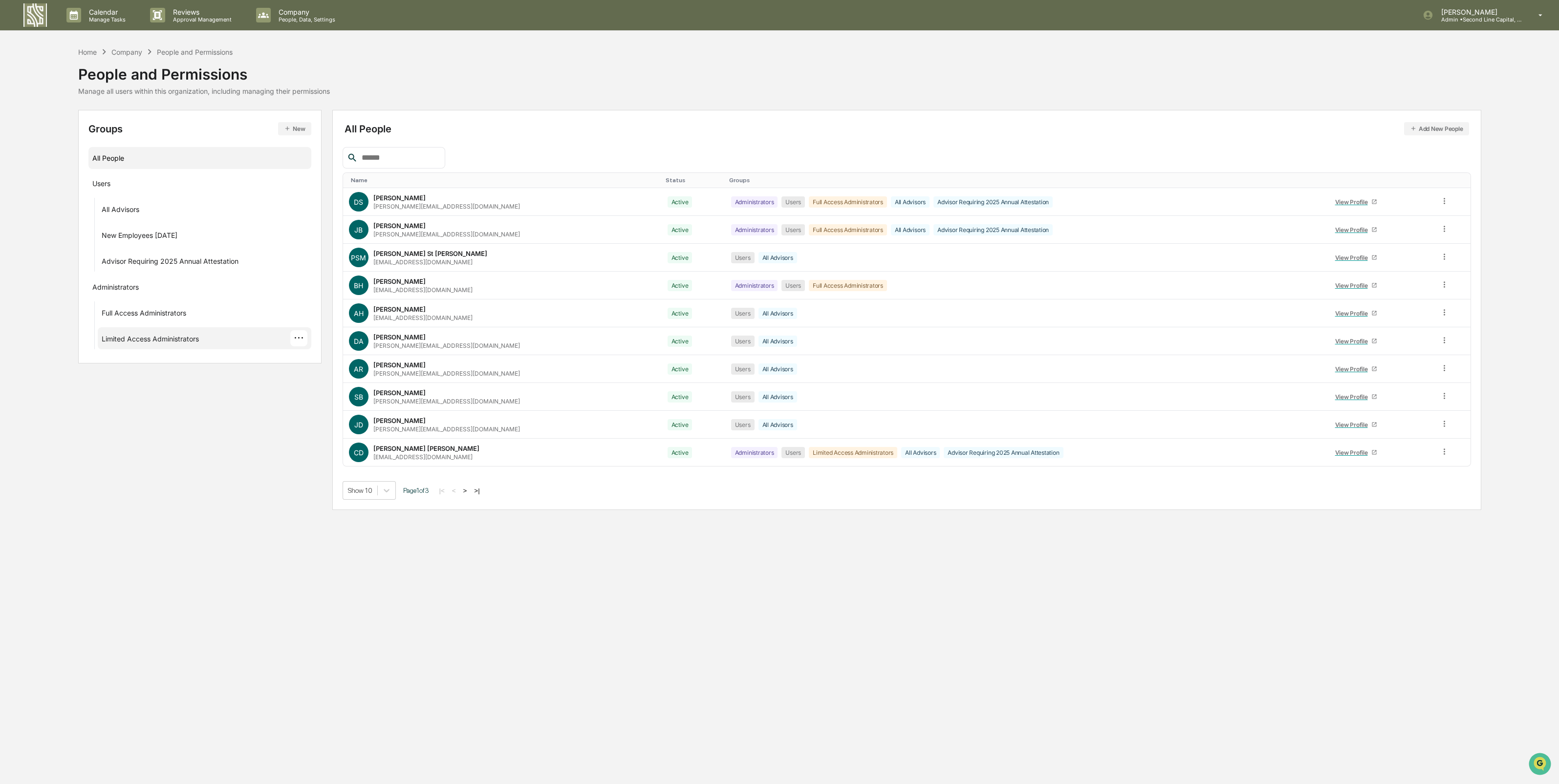
click at [177, 335] on div "Limited Access Administrators" at bounding box center [150, 341] width 97 height 11
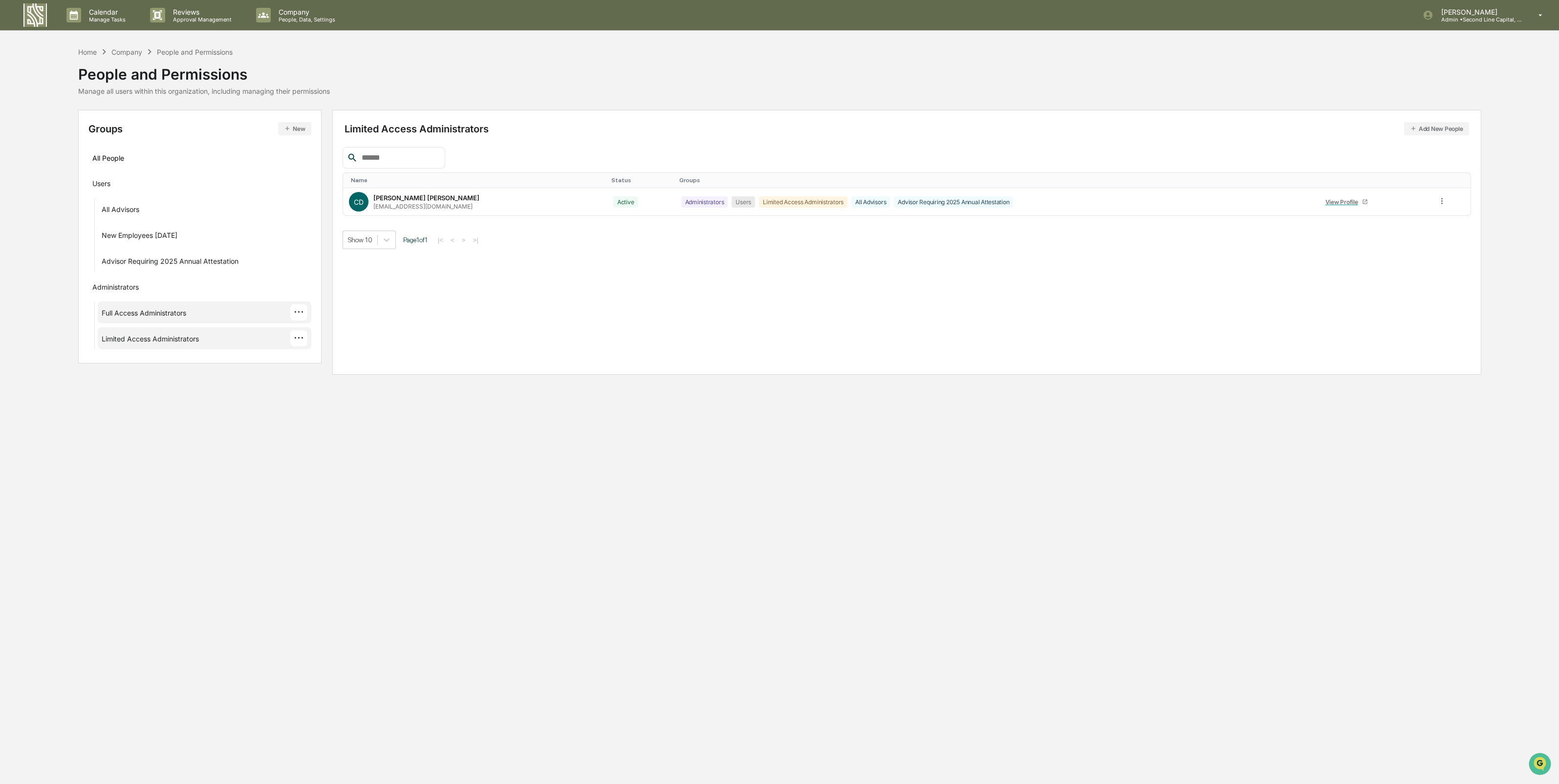
click at [188, 308] on div "Full Access Administrators ···" at bounding box center [205, 312] width 206 height 16
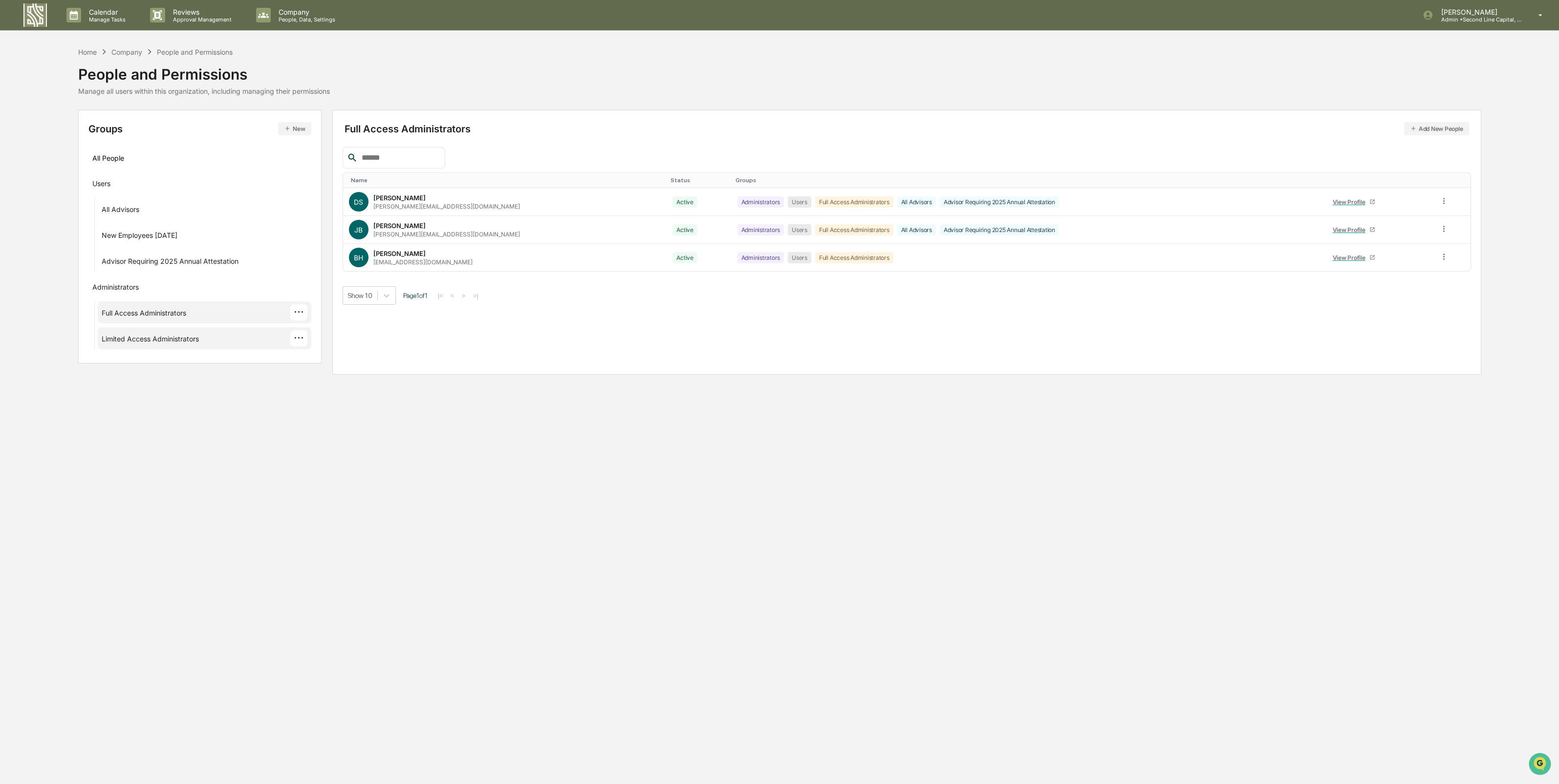
click at [195, 335] on div "Limited Access Administrators" at bounding box center [150, 341] width 97 height 11
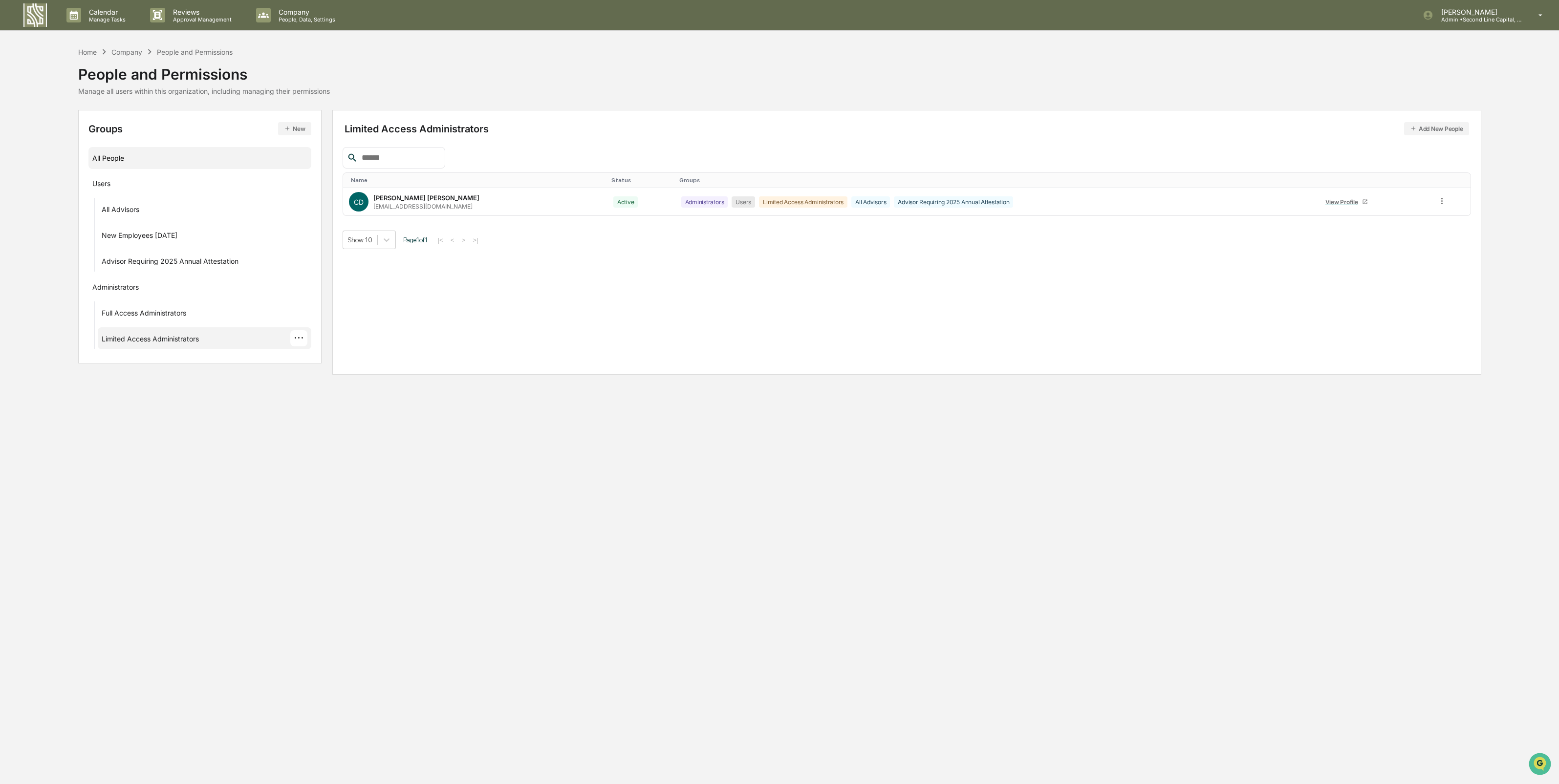
click at [194, 155] on div "All People" at bounding box center [200, 158] width 215 height 16
